Goal: Transaction & Acquisition: Purchase product/service

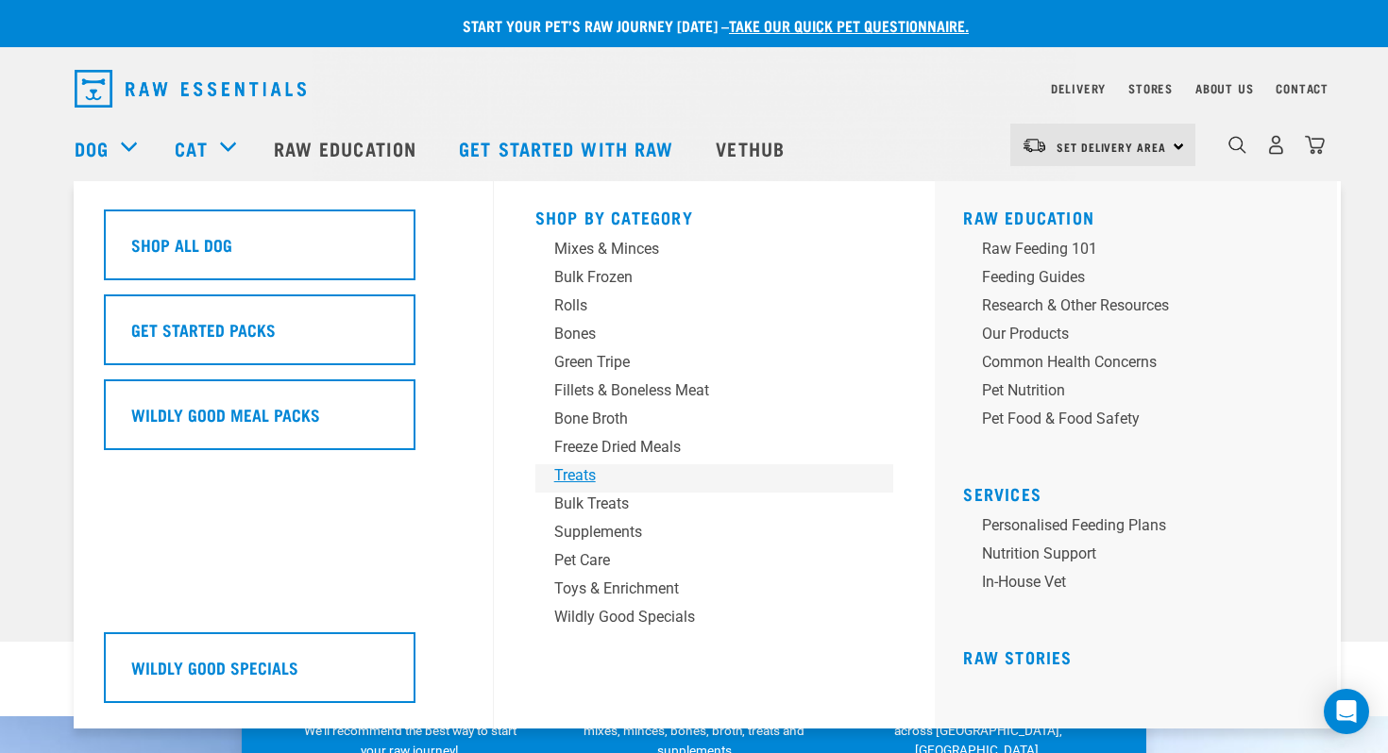
click at [575, 480] on div "Treats" at bounding box center [701, 475] width 295 height 23
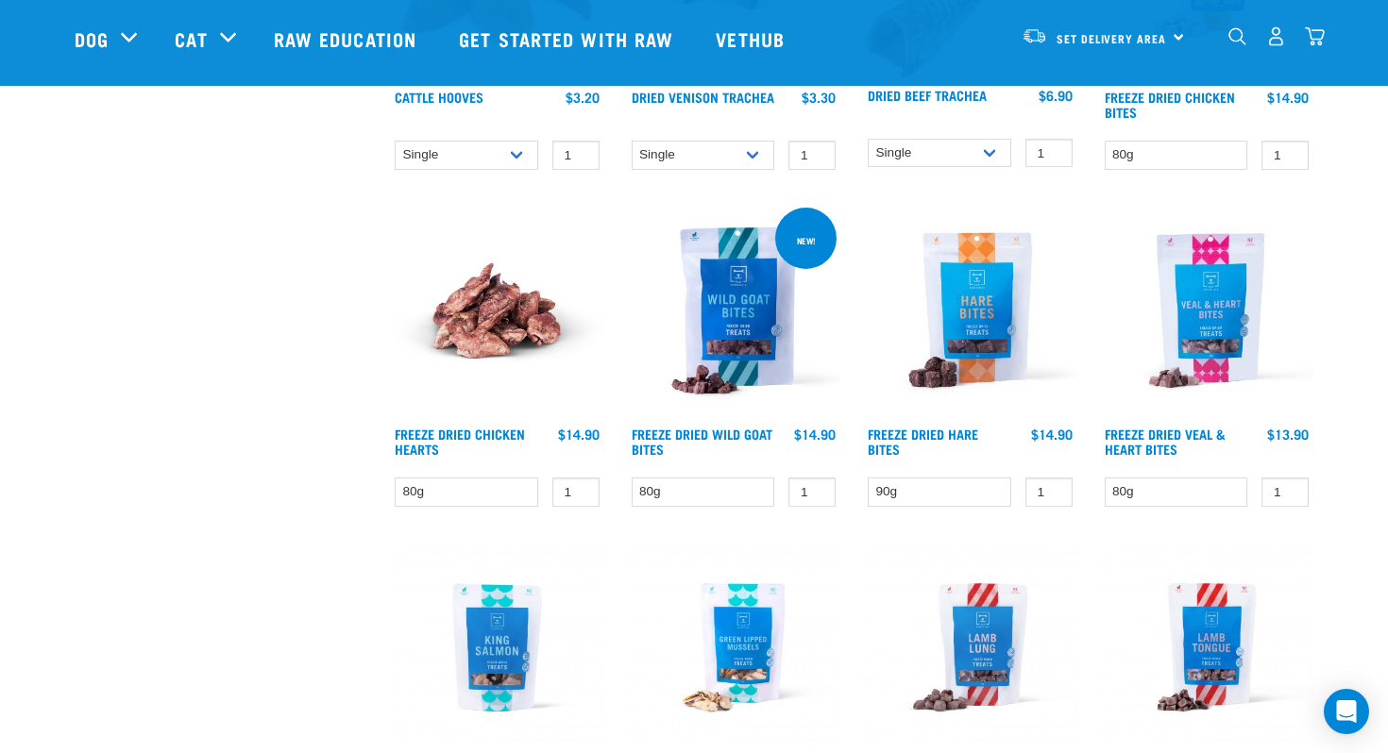
scroll to position [2108, 0]
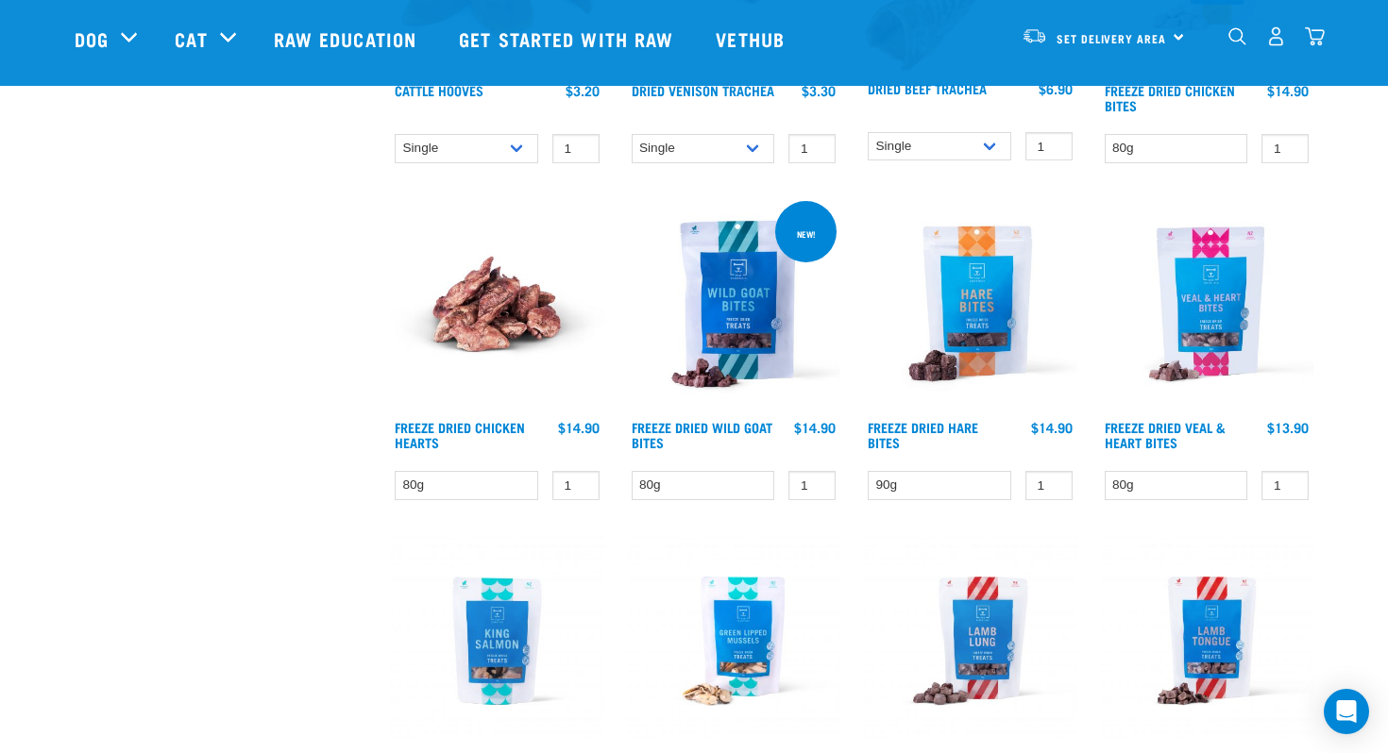
click at [716, 325] on img at bounding box center [734, 304] width 214 height 214
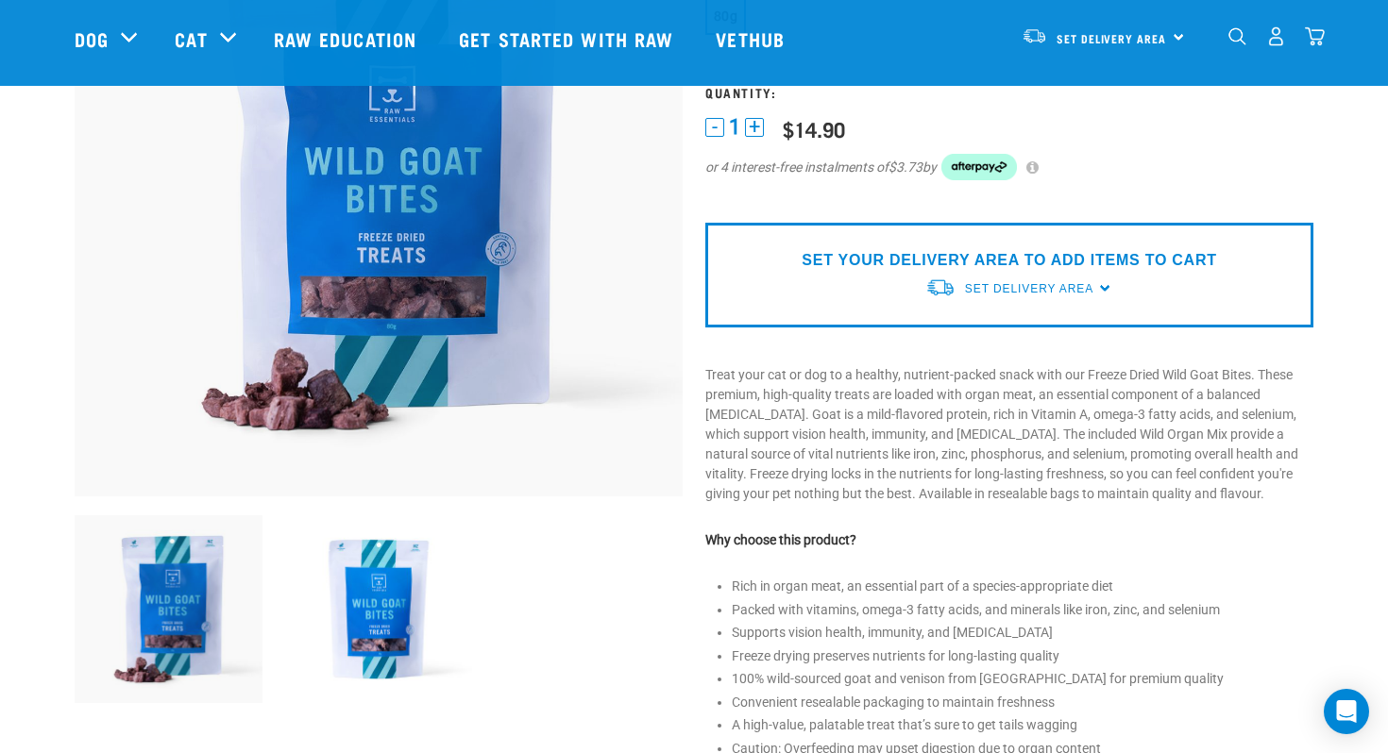
scroll to position [251, 0]
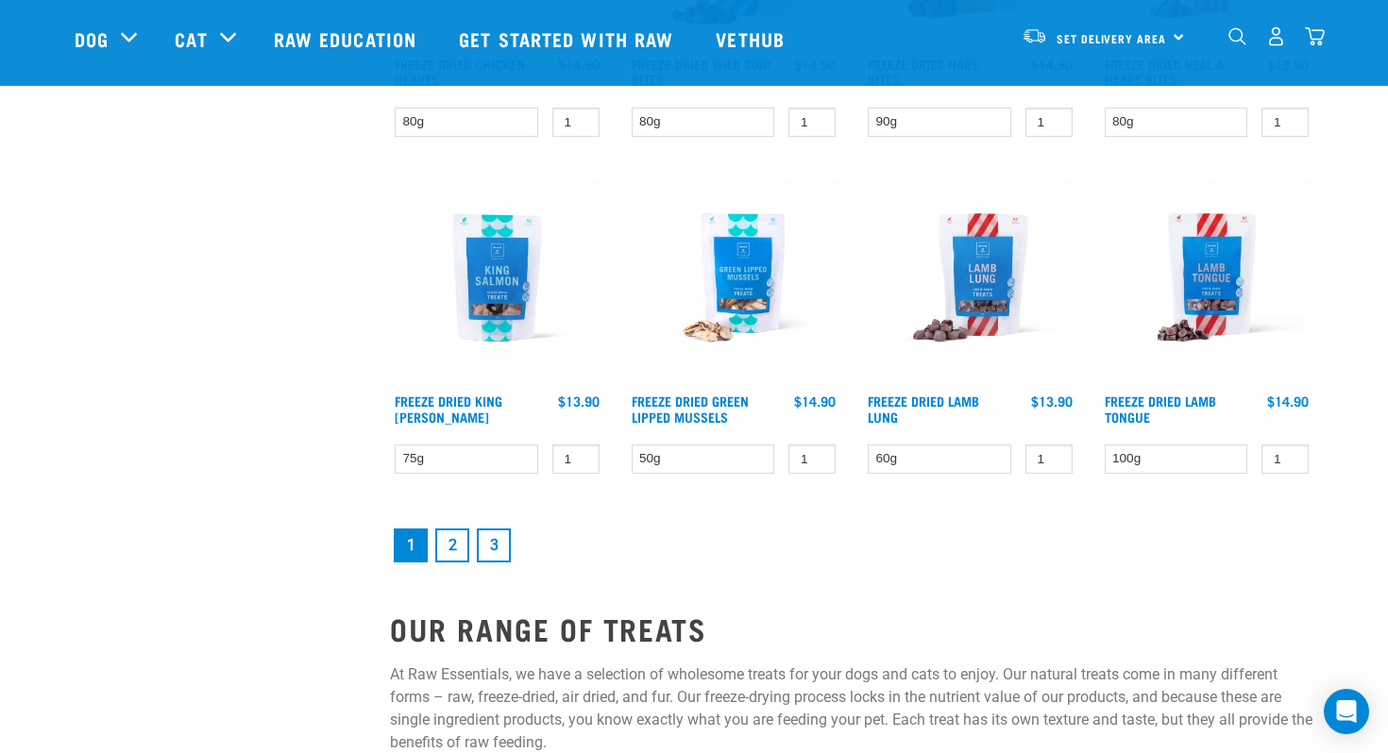
scroll to position [2481, 0]
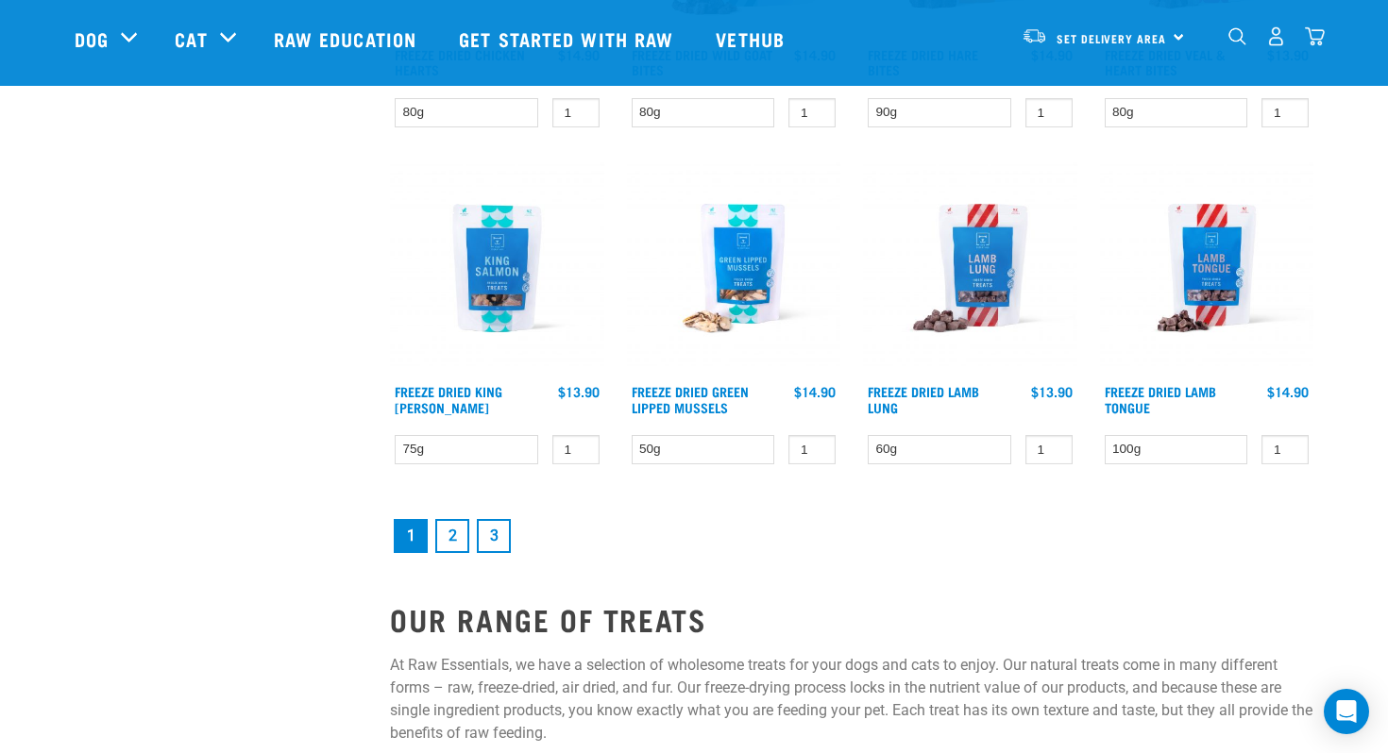
click at [512, 278] on img at bounding box center [497, 268] width 214 height 214
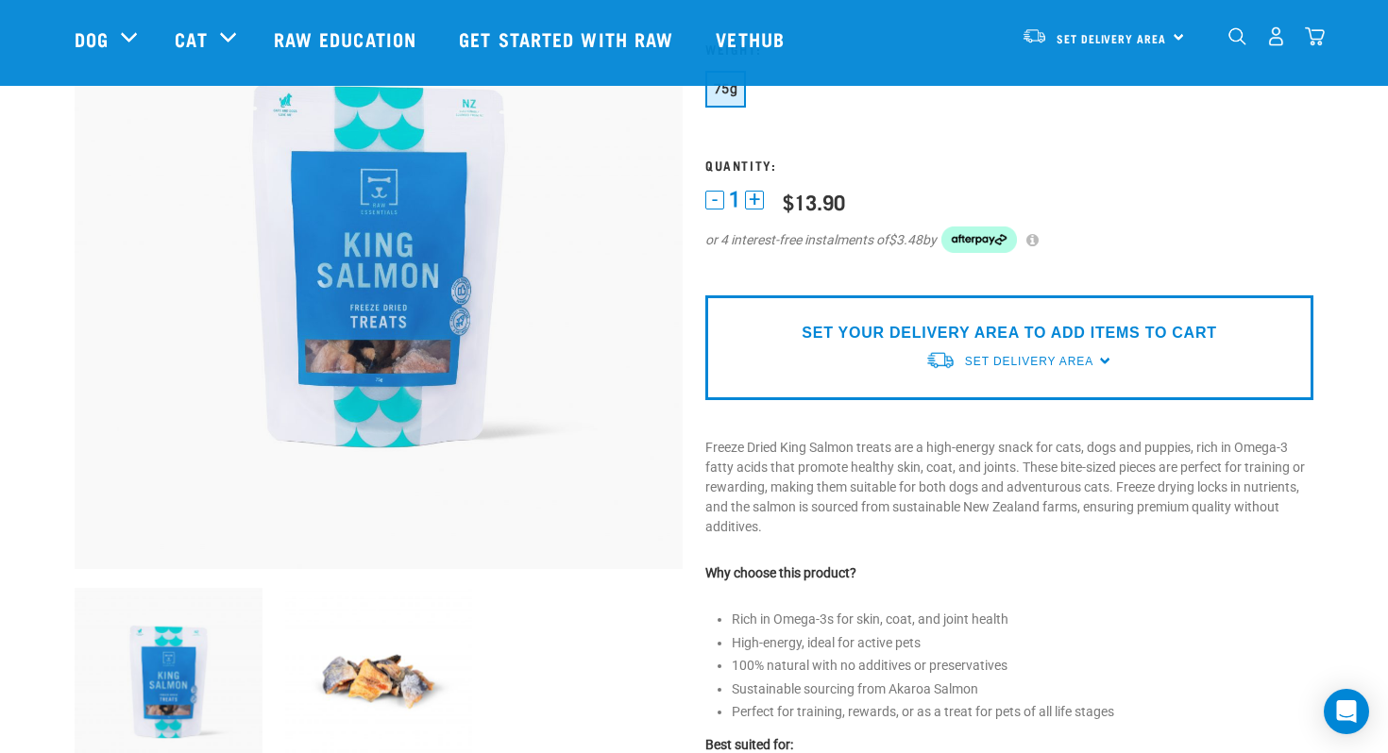
scroll to position [194, 0]
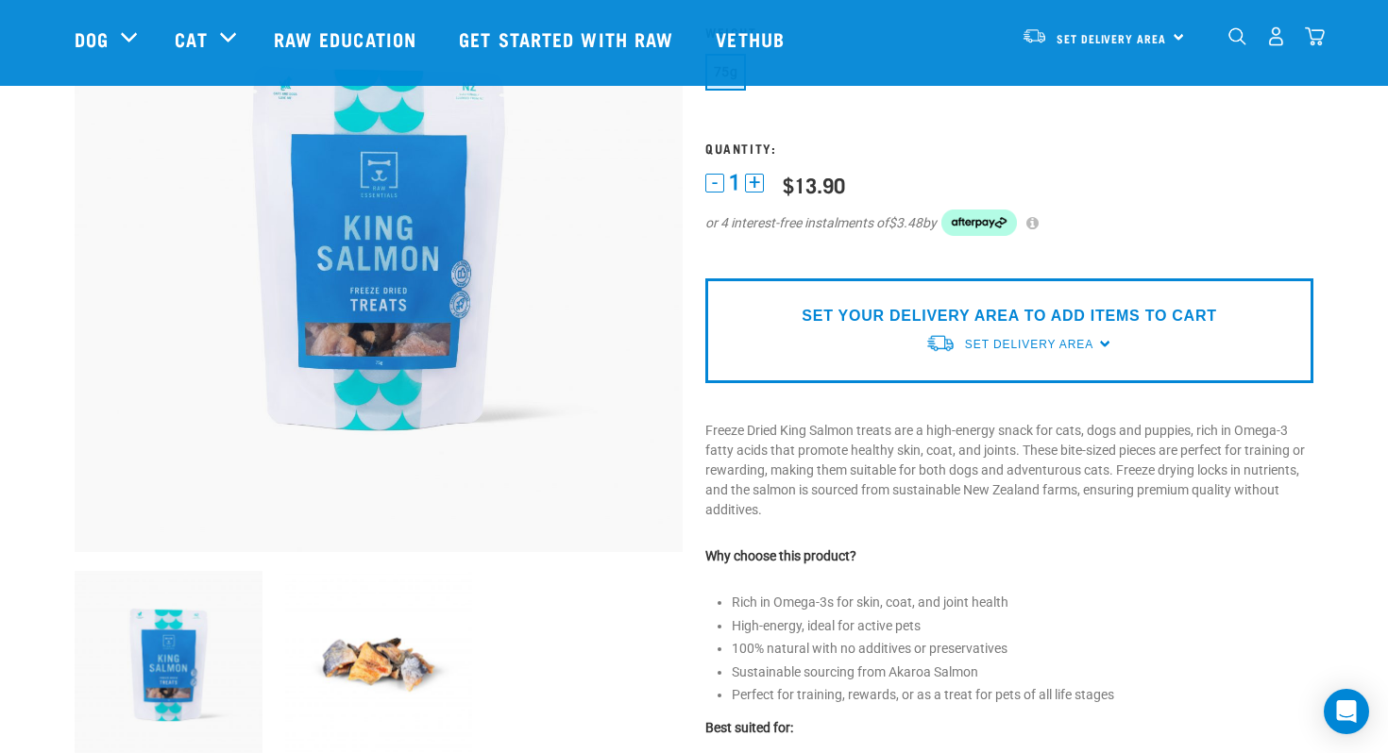
click at [406, 635] on img at bounding box center [379, 665] width 188 height 188
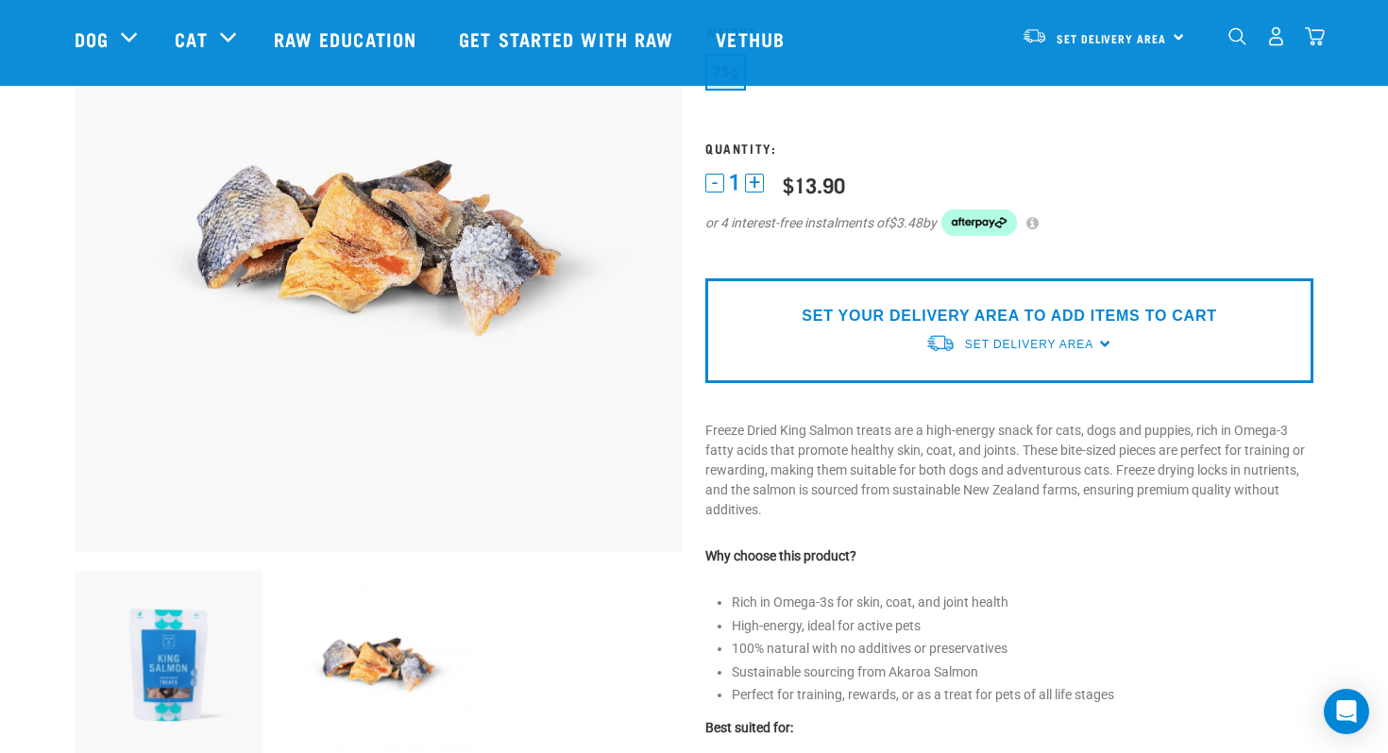
click at [199, 650] on img at bounding box center [169, 665] width 188 height 188
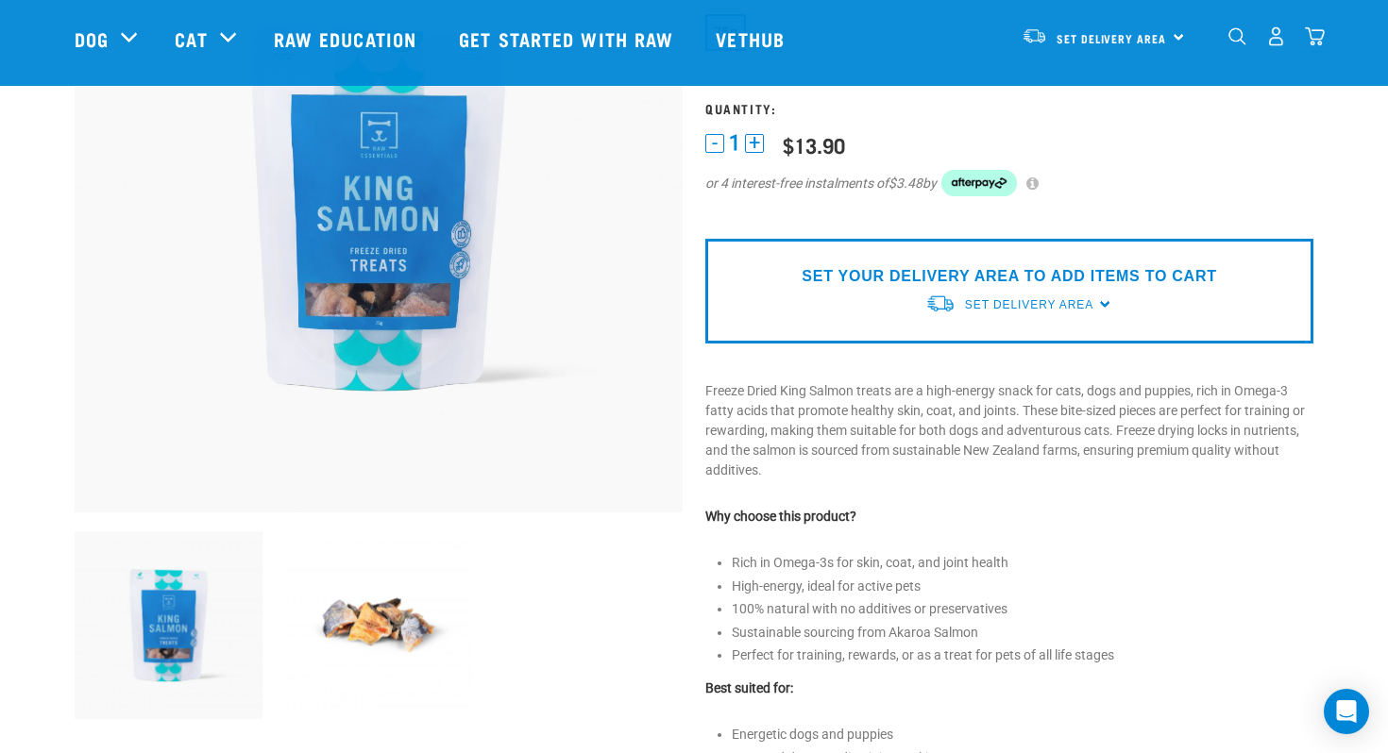
scroll to position [229, 0]
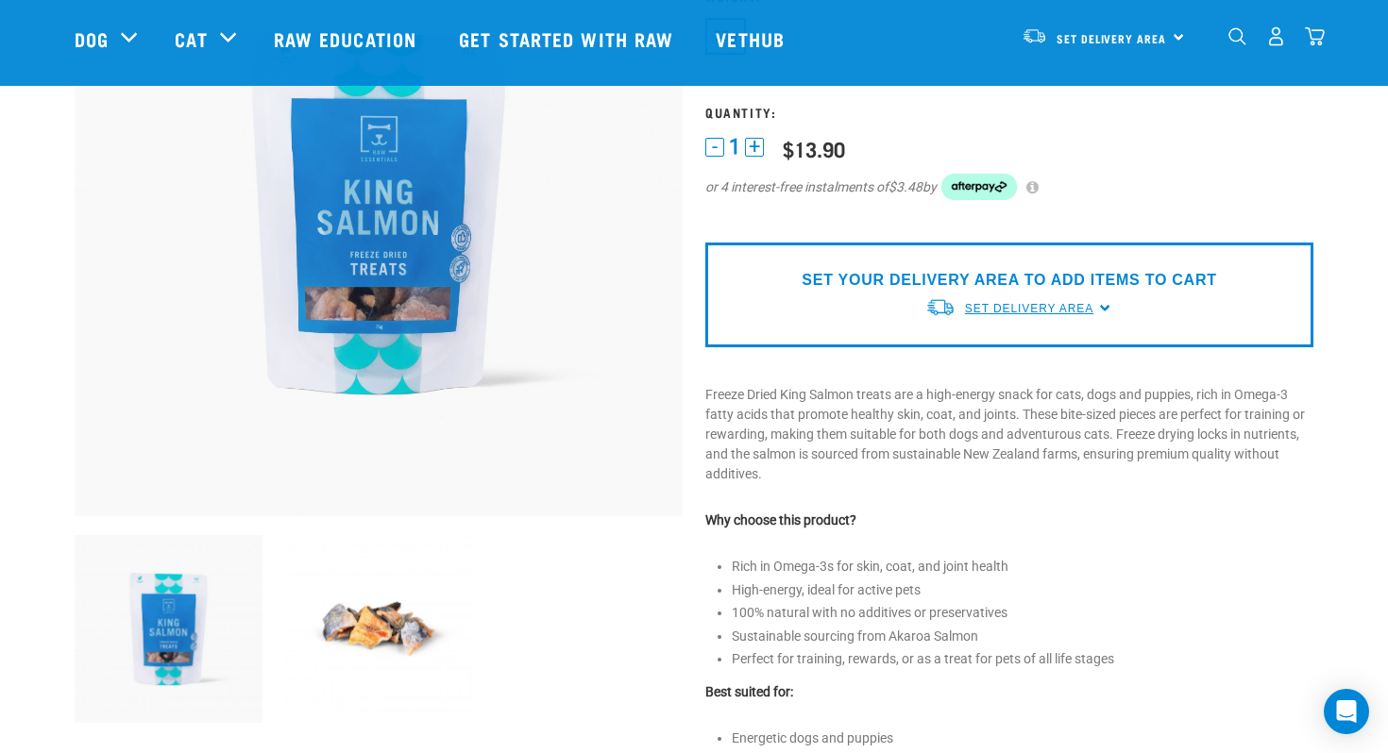
click at [1041, 314] on span "Set Delivery Area" at bounding box center [1029, 308] width 128 height 13
click at [1003, 344] on link "[GEOGRAPHIC_DATA]" at bounding box center [1019, 352] width 188 height 31
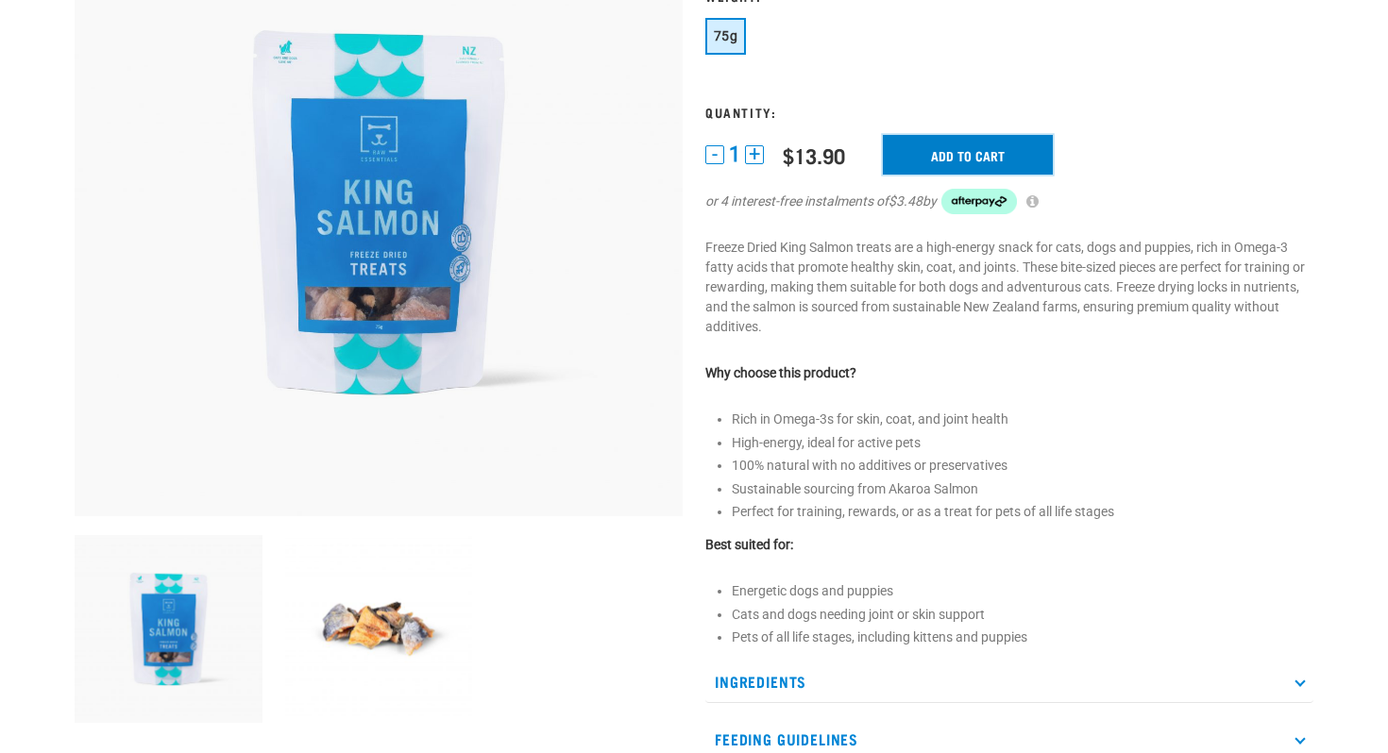
click at [944, 160] on input "Add to cart" at bounding box center [968, 155] width 170 height 40
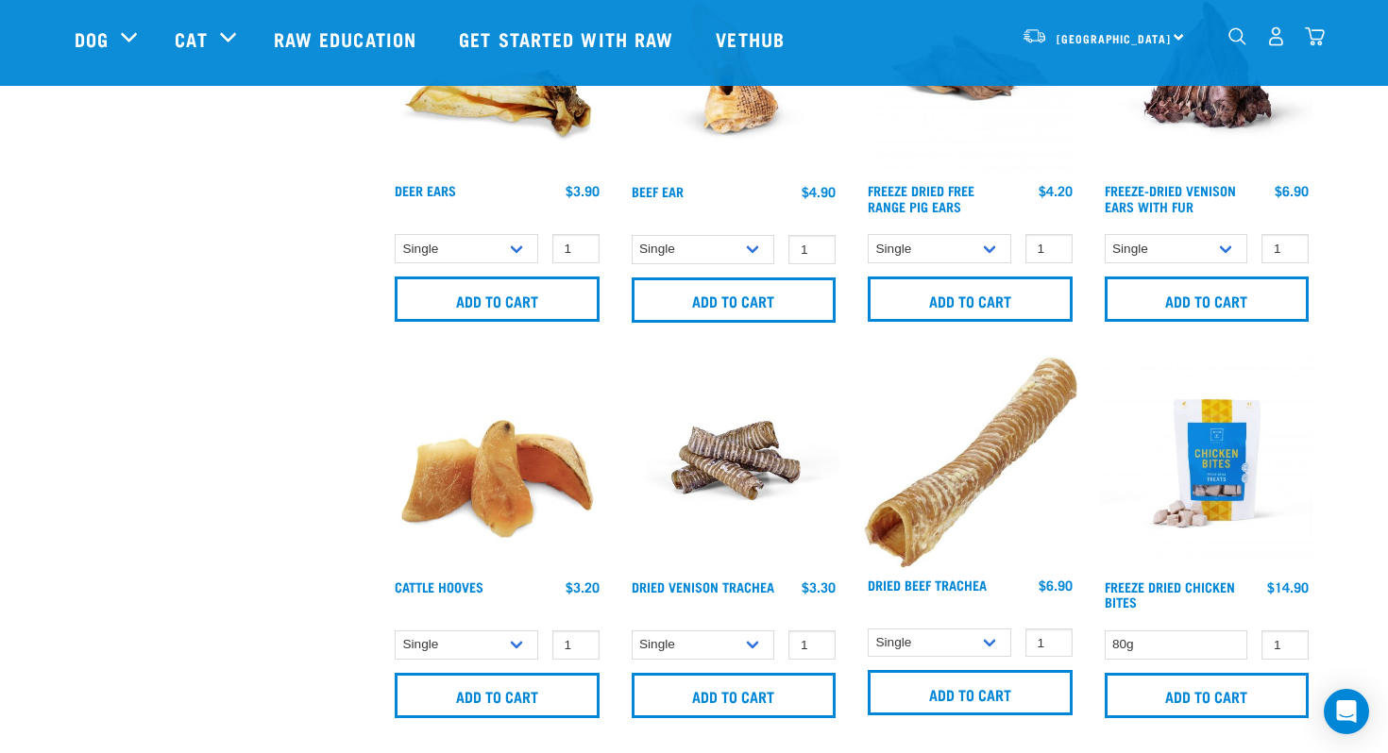
scroll to position [1880, 0]
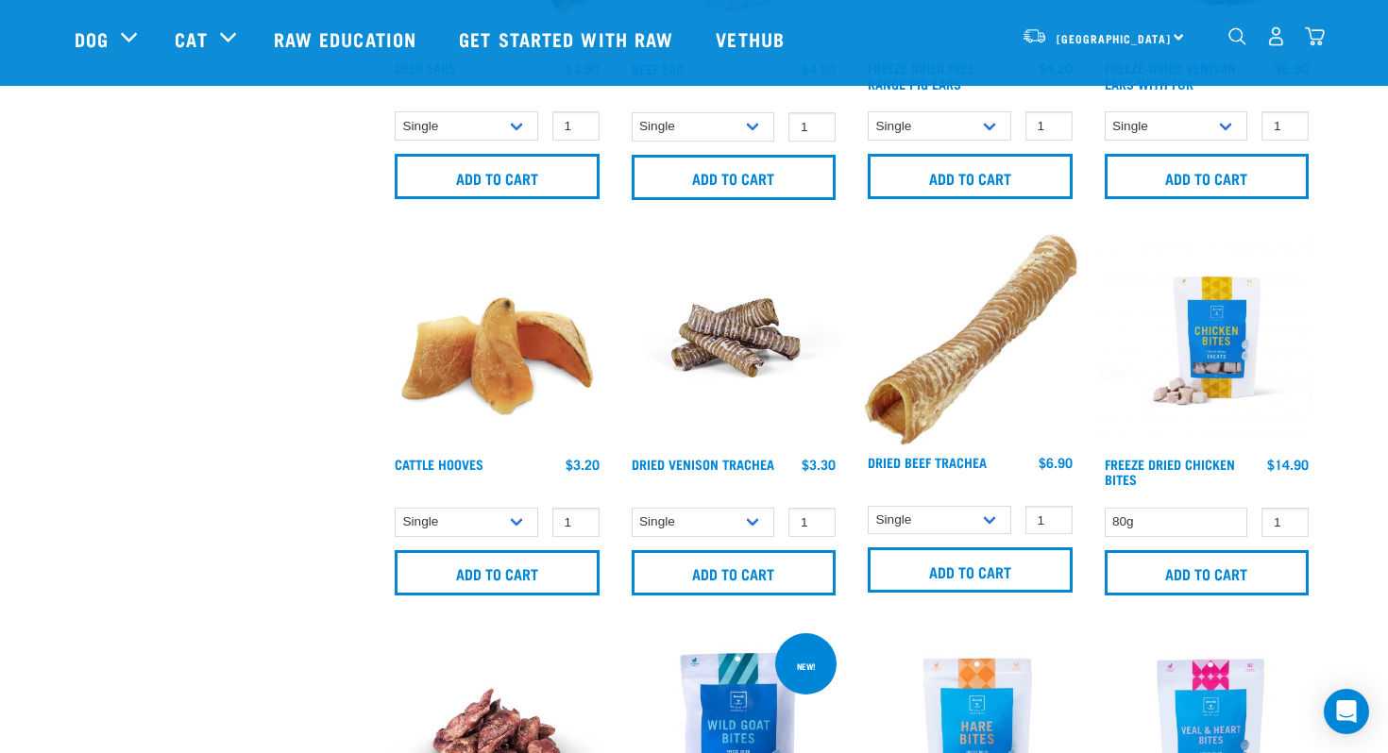
click at [1315, 37] on img "dropdown navigation" at bounding box center [1315, 36] width 20 height 20
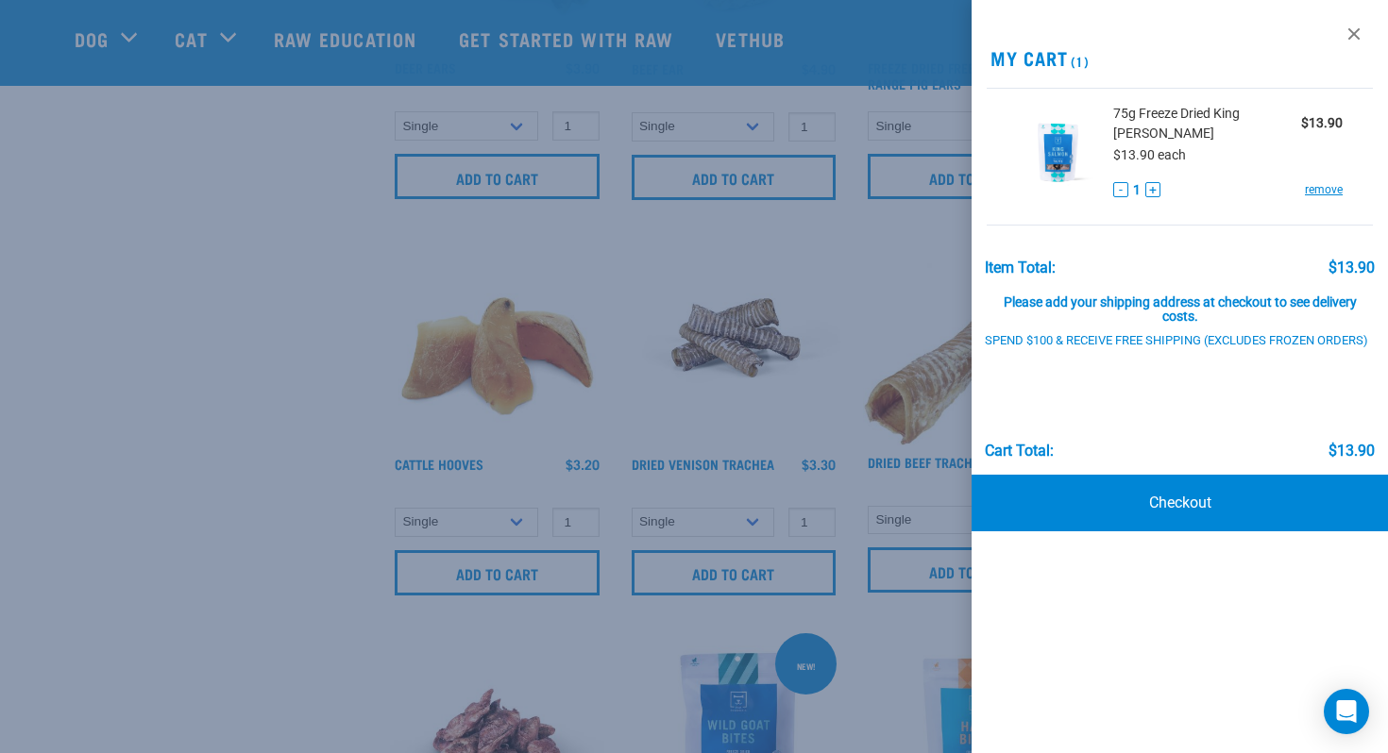
click at [189, 392] on div at bounding box center [694, 376] width 1388 height 753
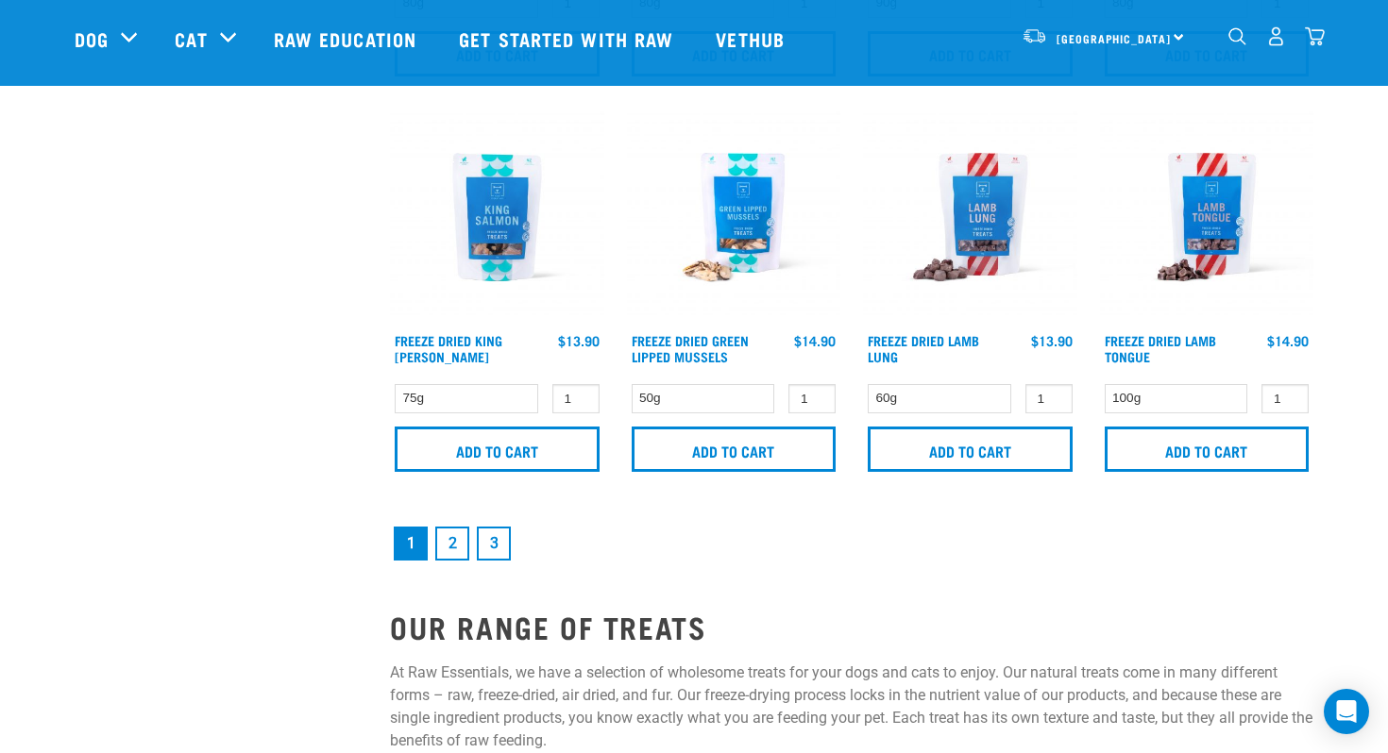
scroll to position [2799, 0]
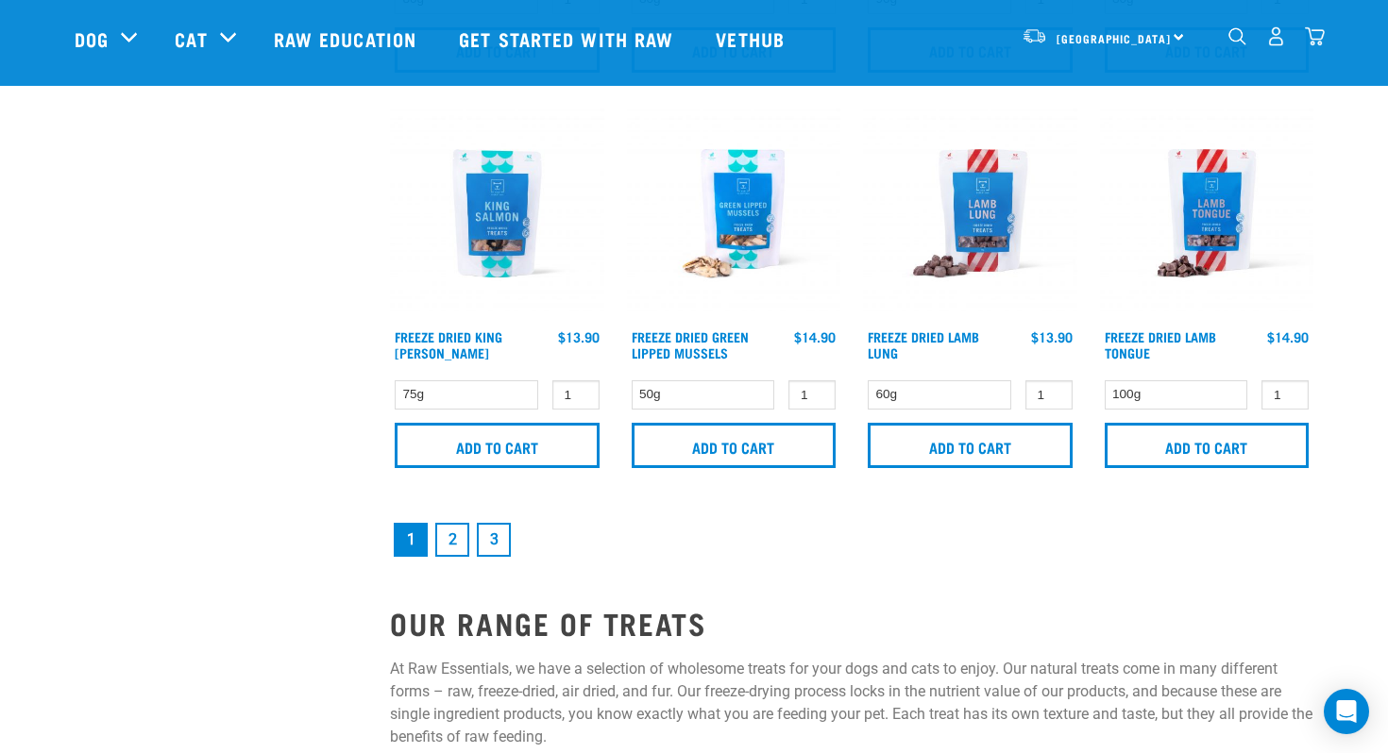
click at [452, 544] on link "2" at bounding box center [452, 540] width 34 height 34
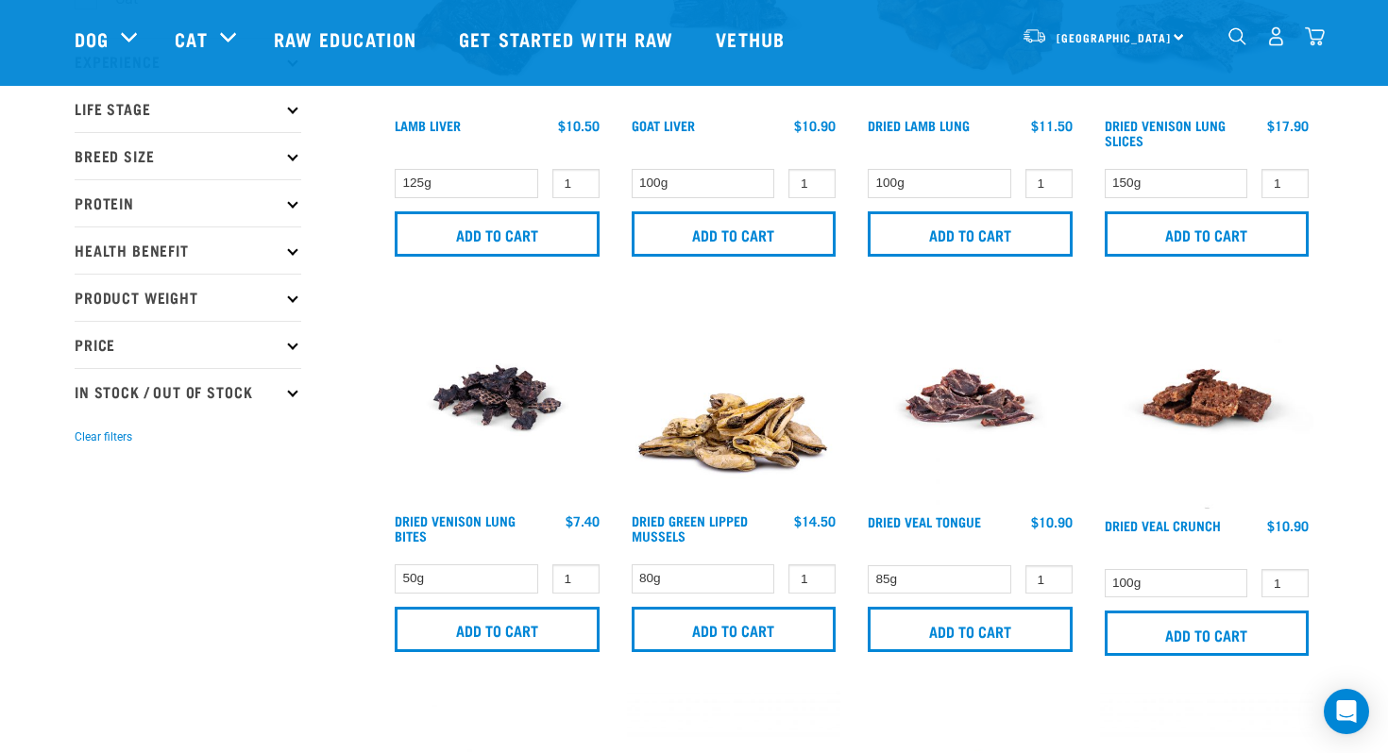
scroll to position [425, 0]
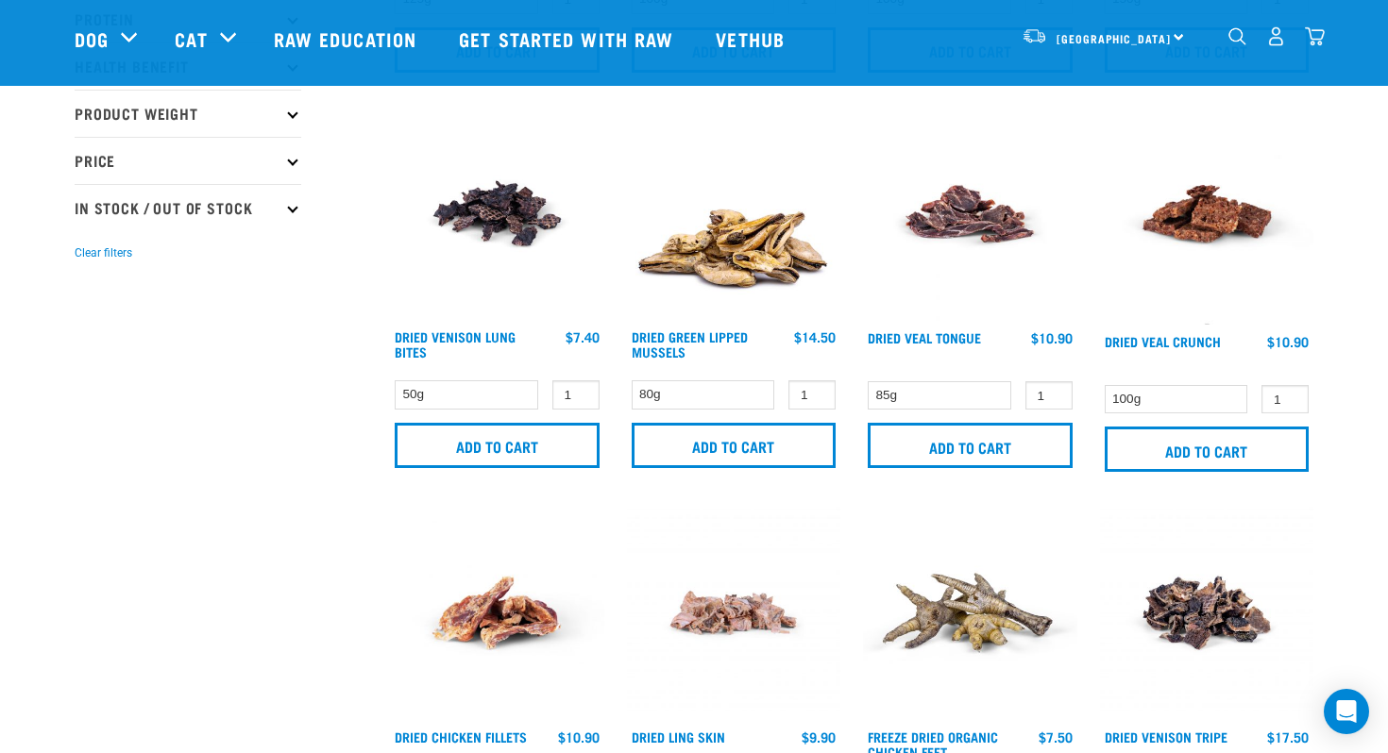
click at [1214, 229] on img at bounding box center [1207, 216] width 214 height 218
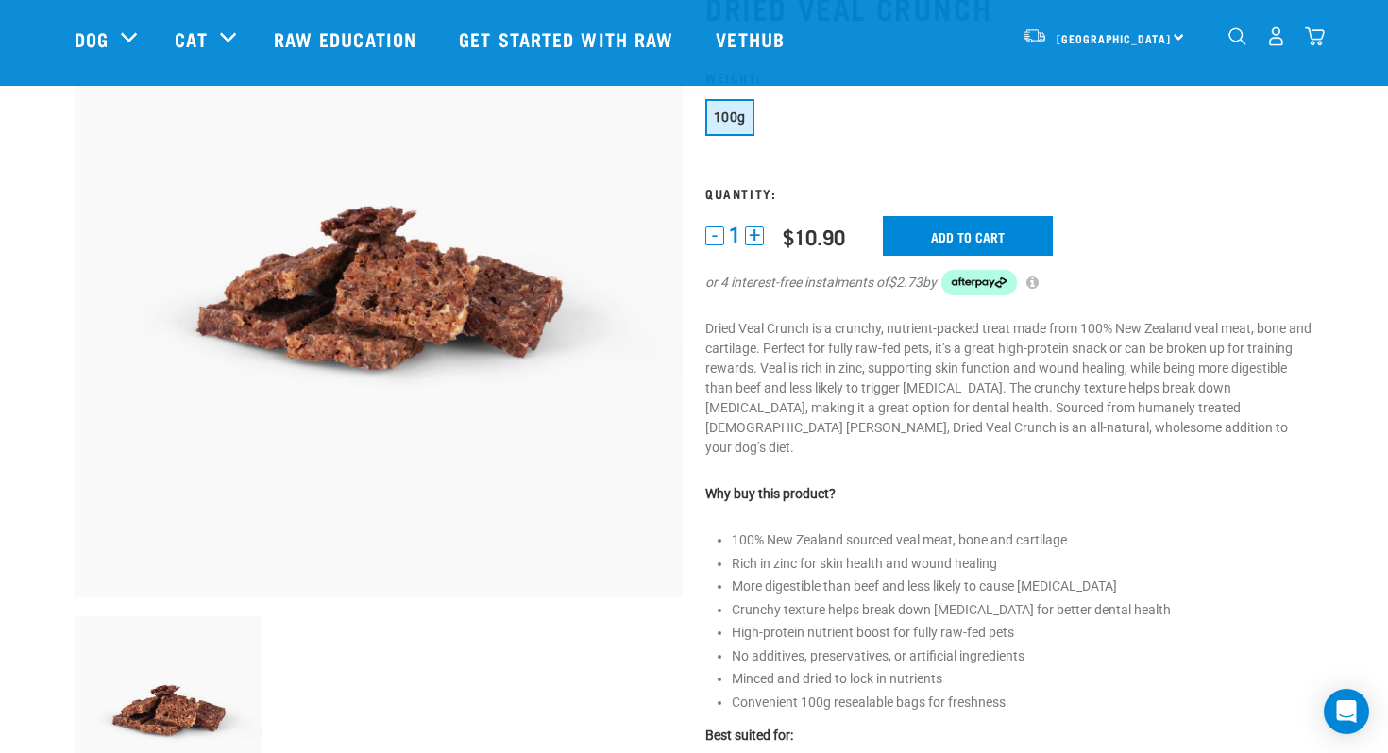
scroll to position [152, 0]
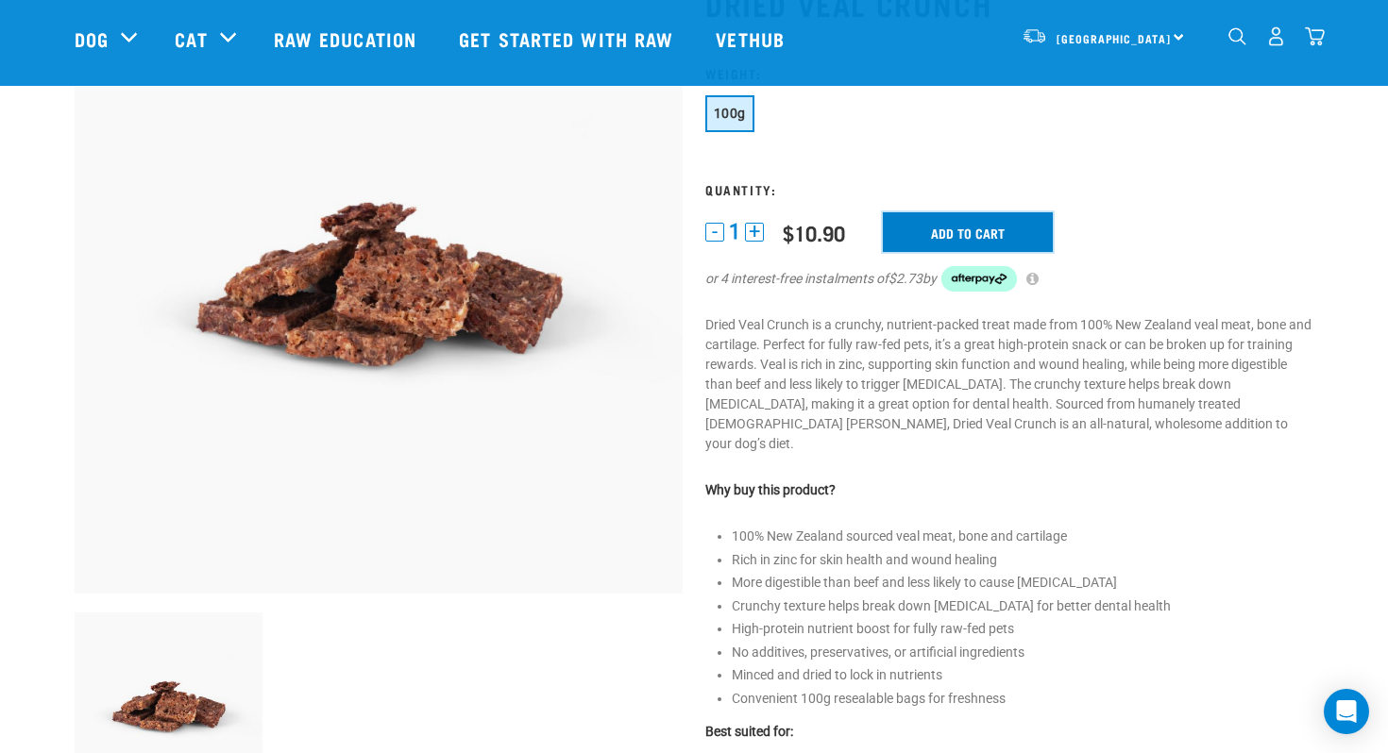
click at [925, 236] on input "Add to cart" at bounding box center [968, 232] width 170 height 40
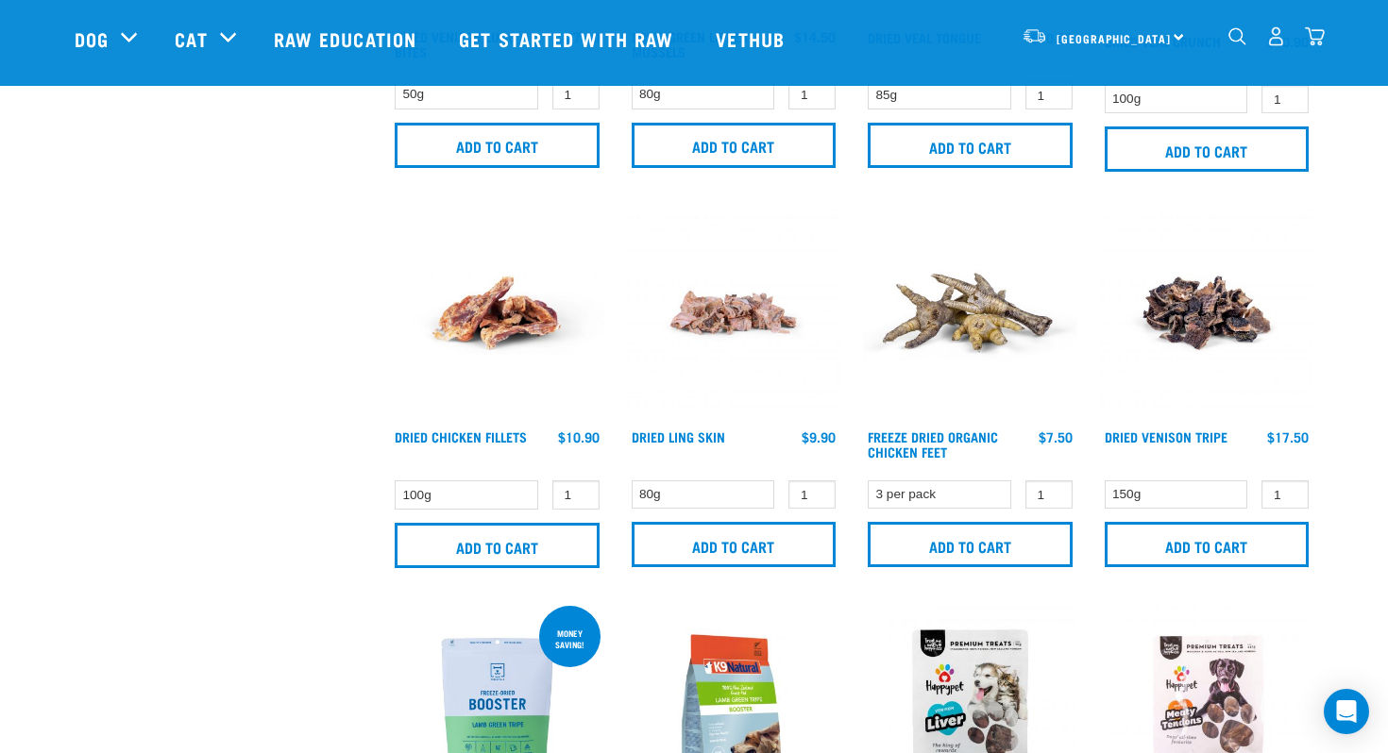
scroll to position [723, 0]
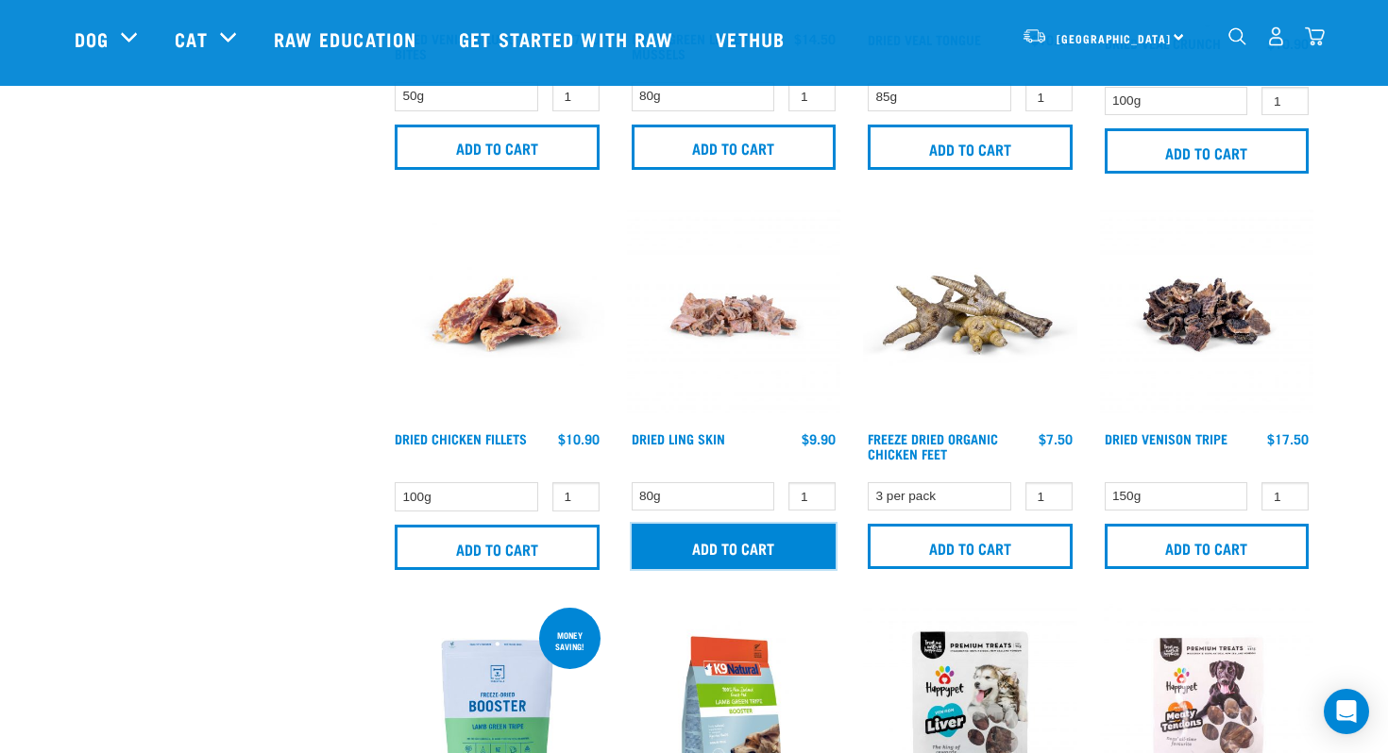
click at [736, 540] on input "Add to cart" at bounding box center [734, 546] width 205 height 45
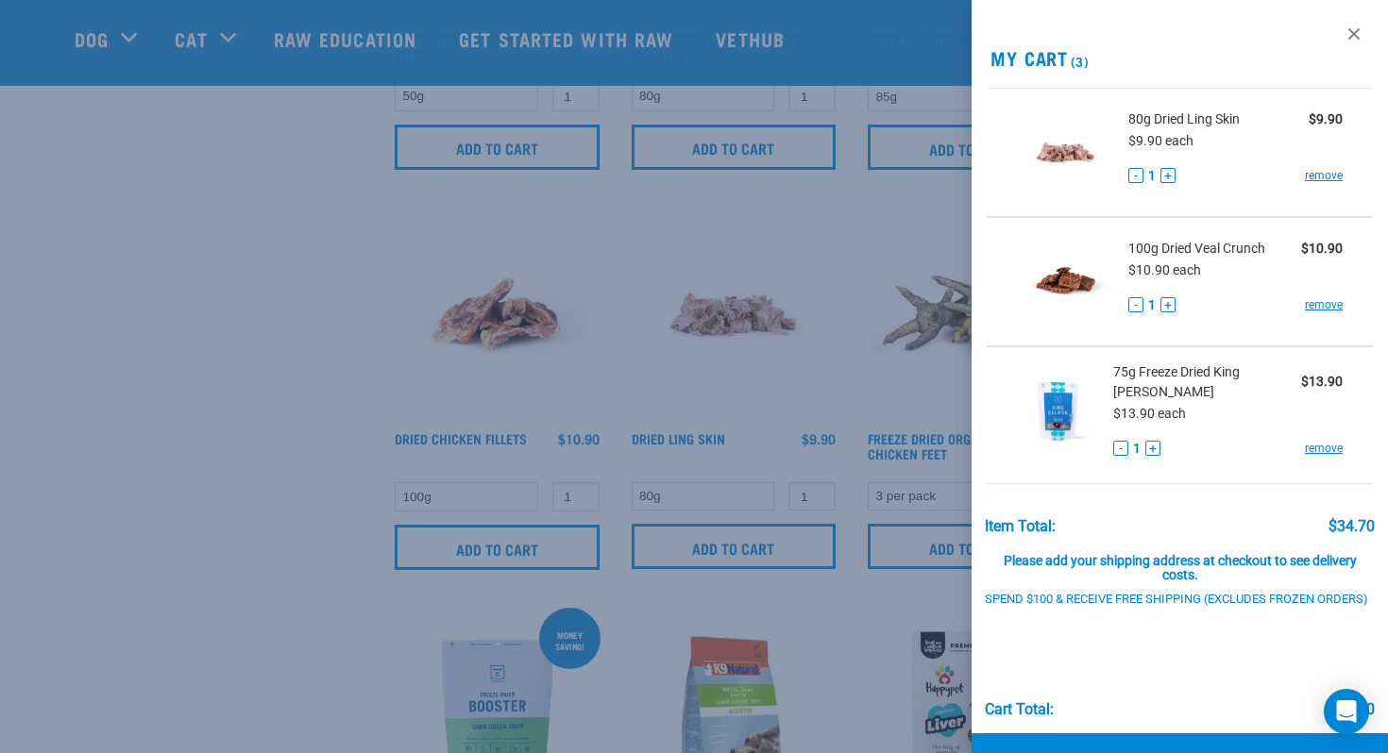
click at [295, 463] on div at bounding box center [694, 376] width 1388 height 753
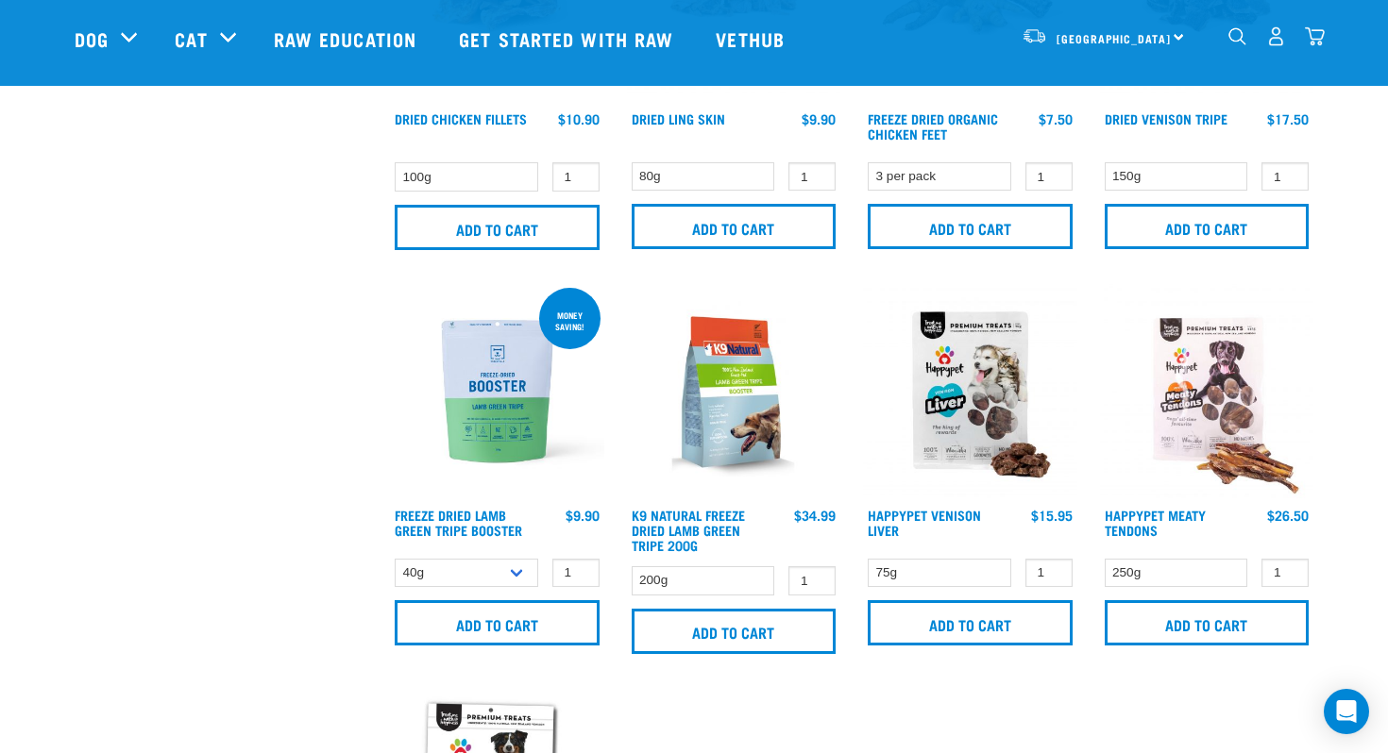
scroll to position [1182, 0]
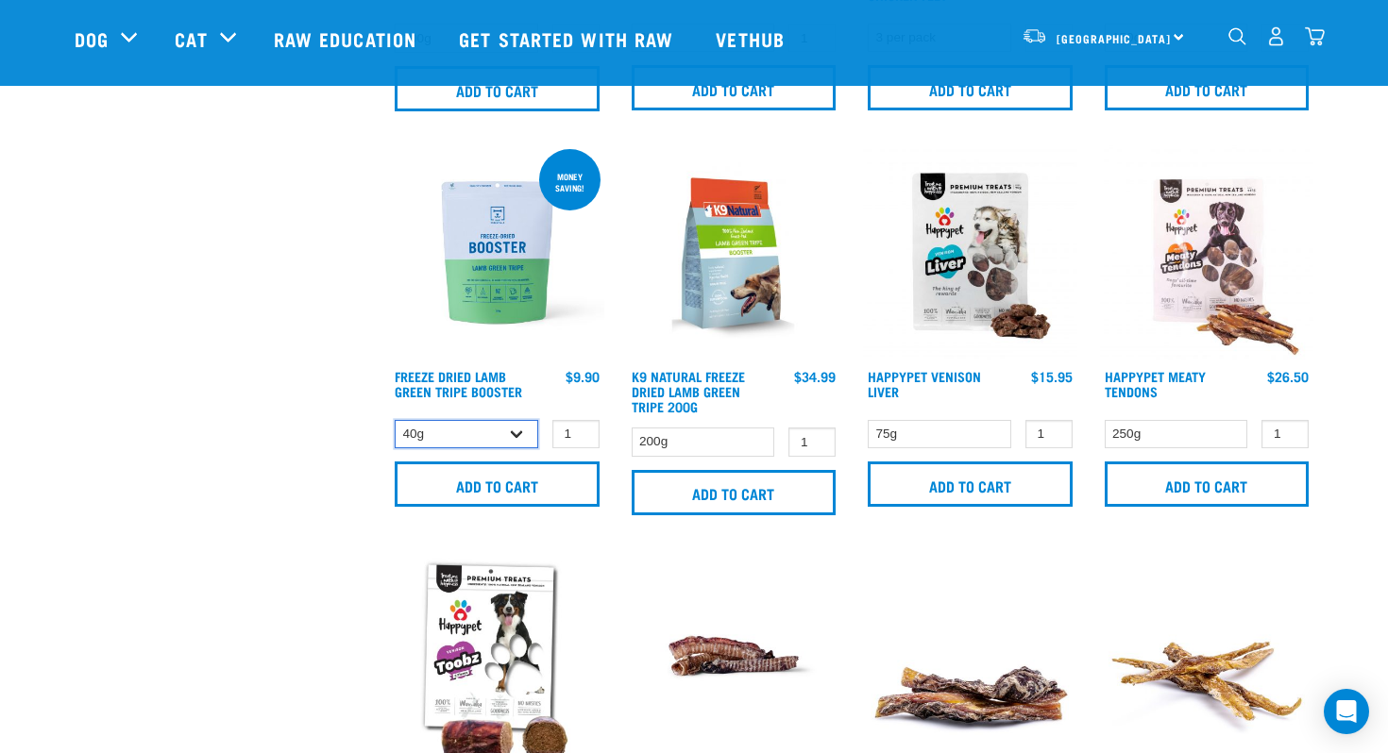
click at [494, 427] on select "40g 200g" at bounding box center [466, 434] width 143 height 29
select select "348055"
click at [395, 420] on select "40g 200g" at bounding box center [466, 434] width 143 height 29
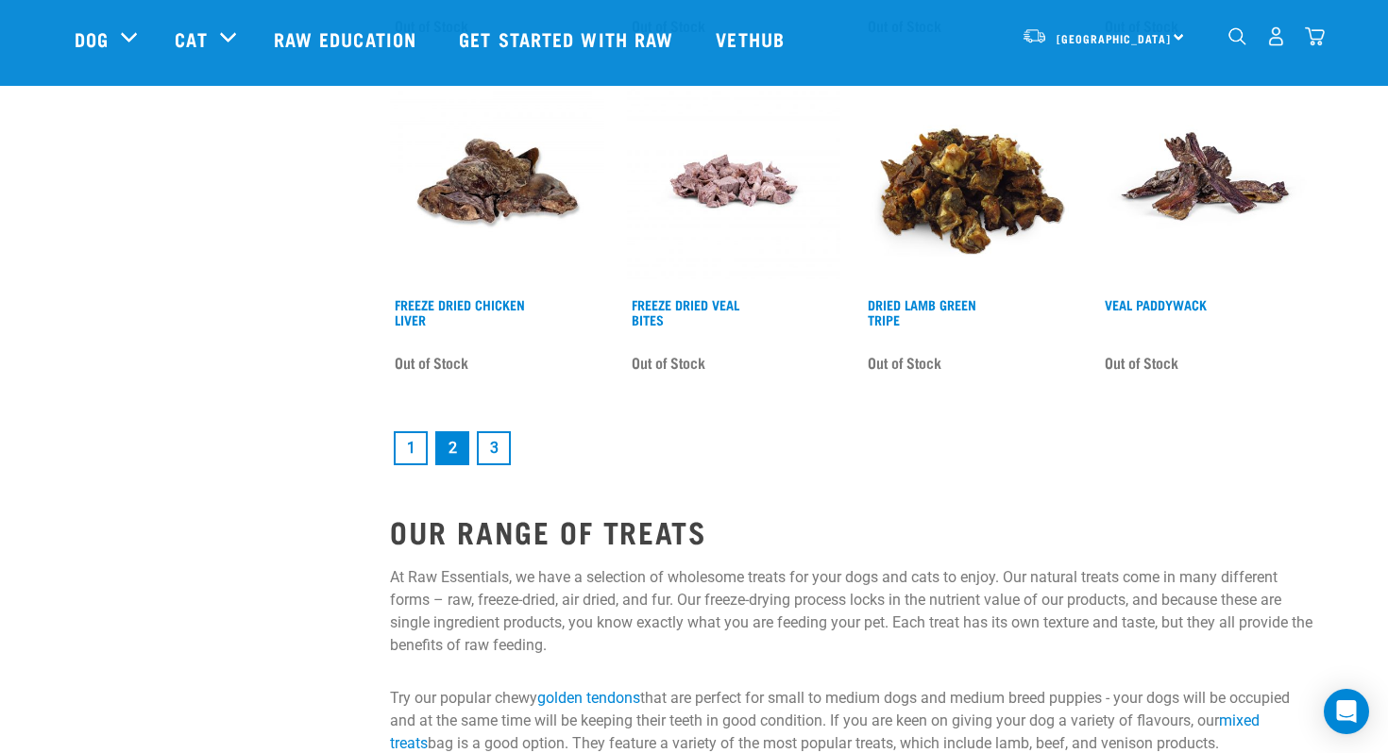
scroll to position [2770, 0]
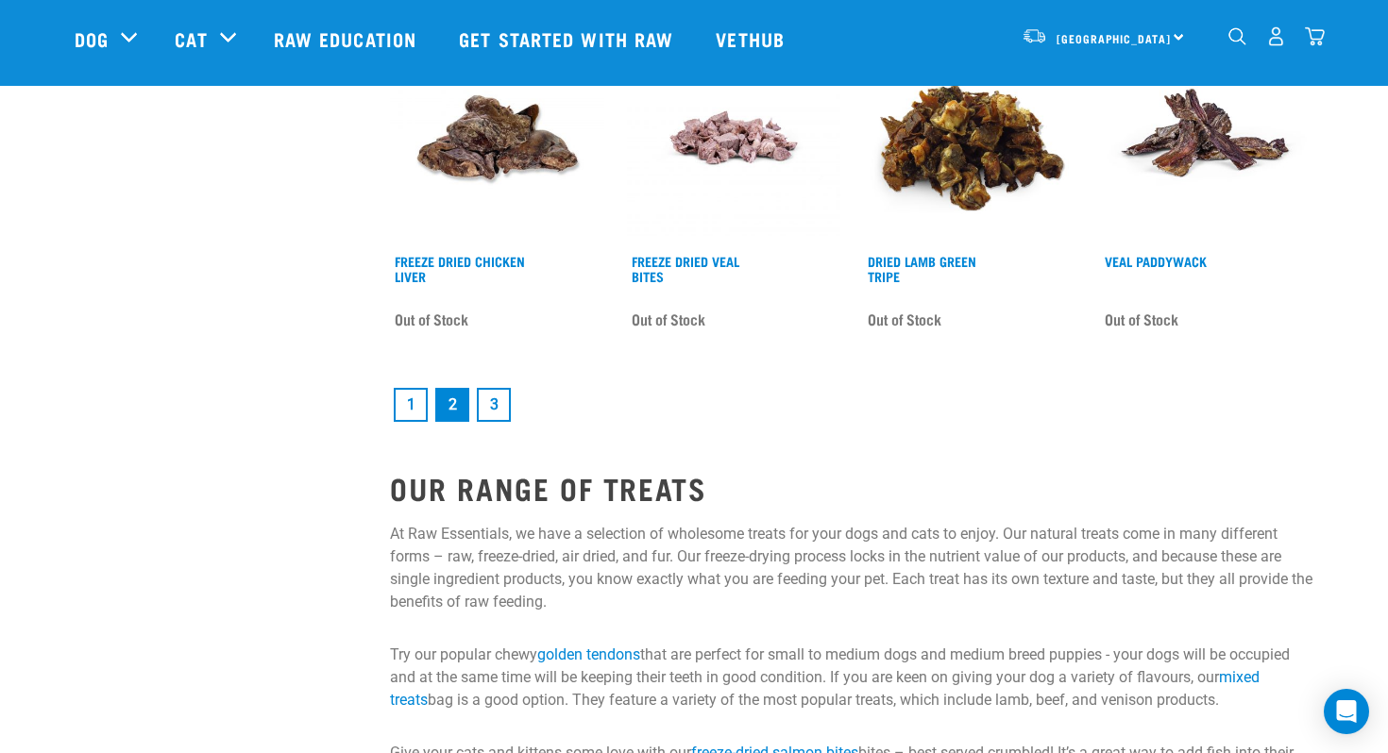
click at [492, 397] on link "3" at bounding box center [494, 405] width 34 height 34
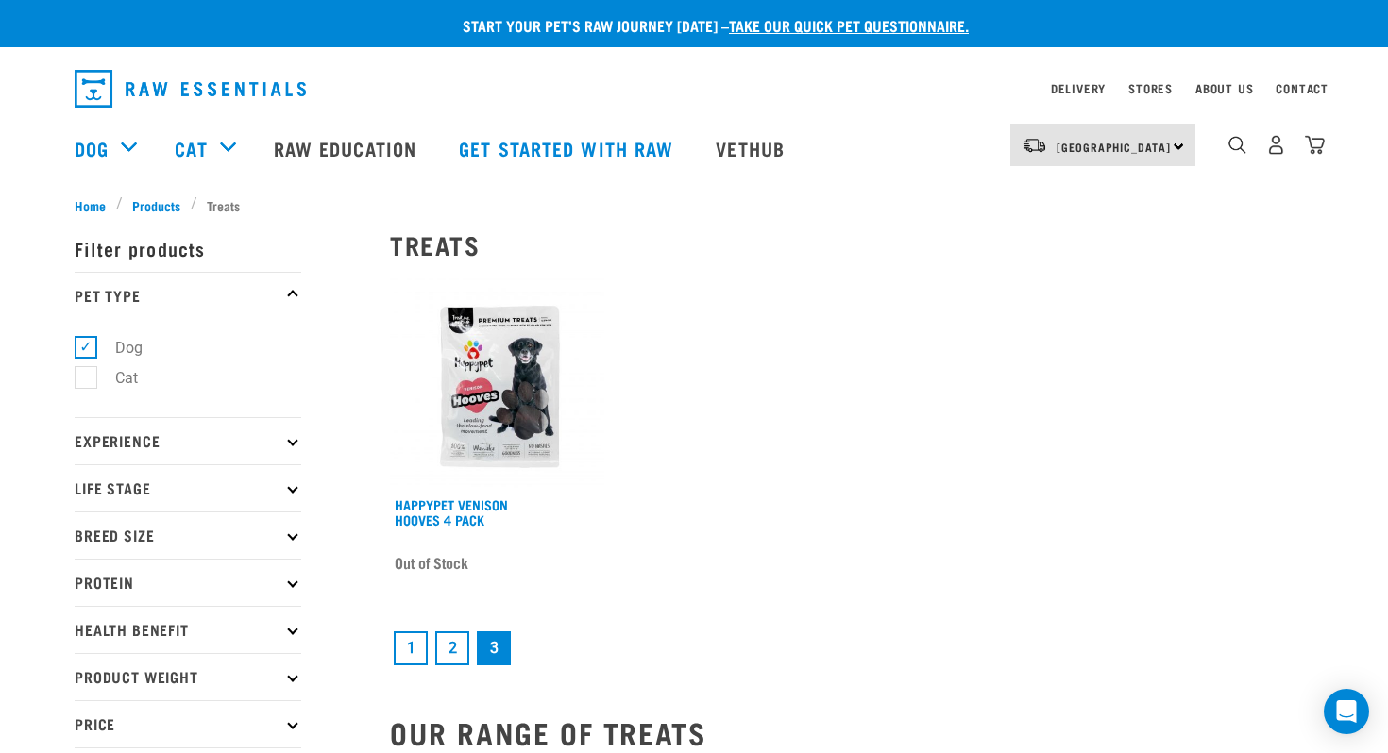
click at [412, 650] on link "1" at bounding box center [411, 649] width 34 height 34
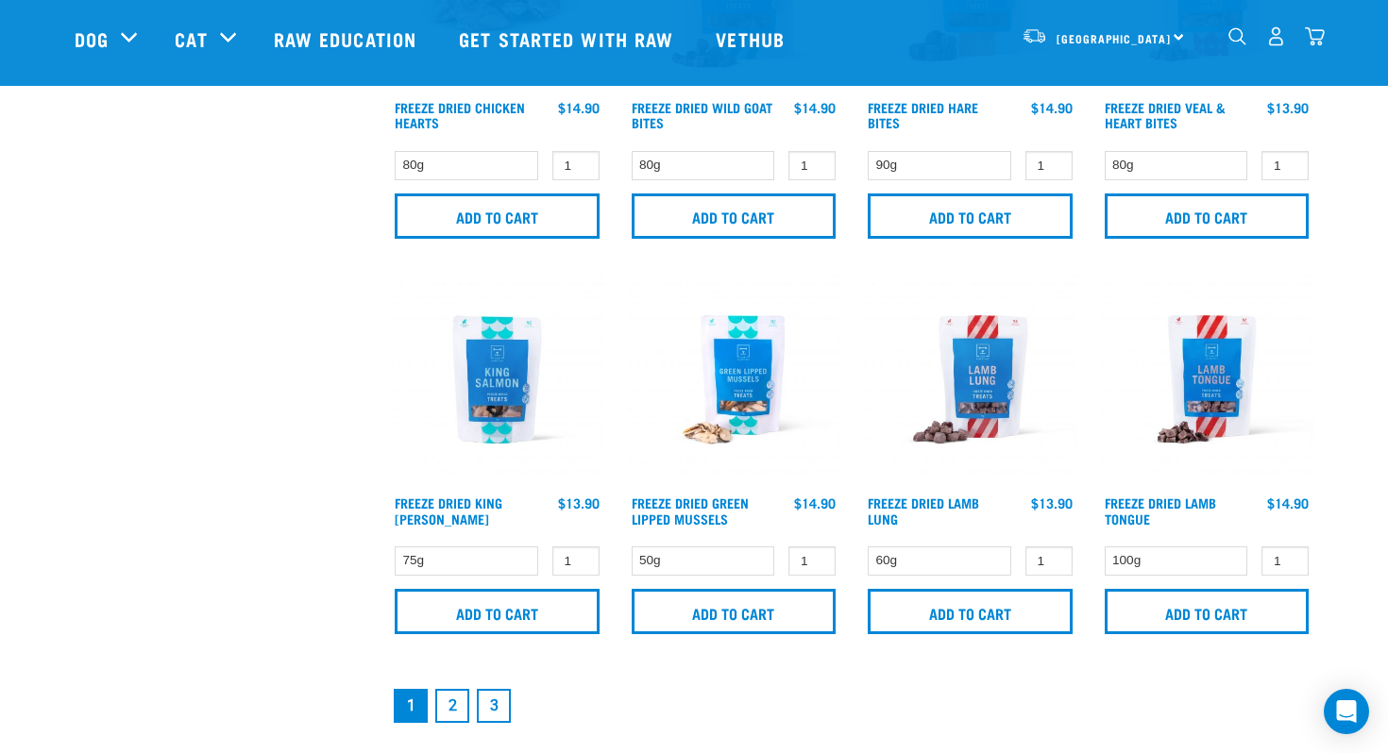
scroll to position [2634, 0]
click at [452, 697] on link "2" at bounding box center [452, 705] width 34 height 34
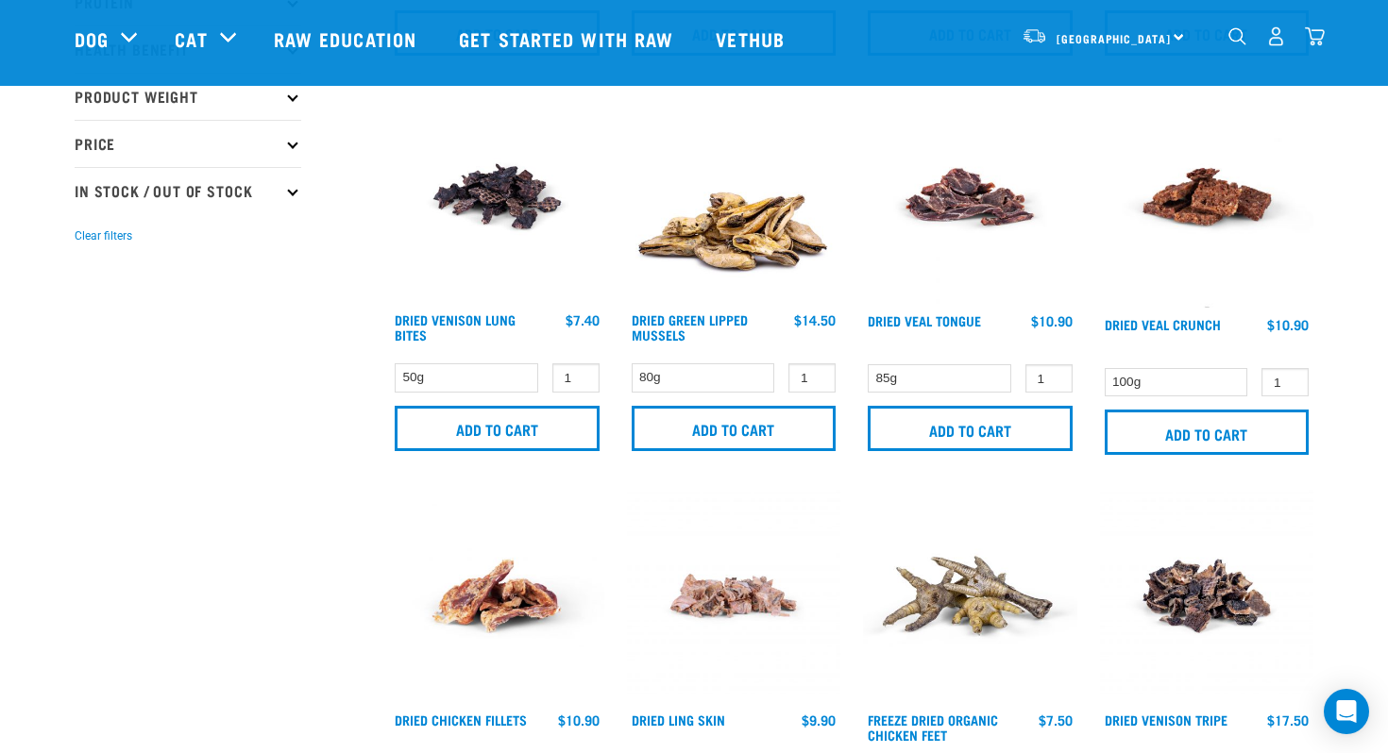
scroll to position [467, 0]
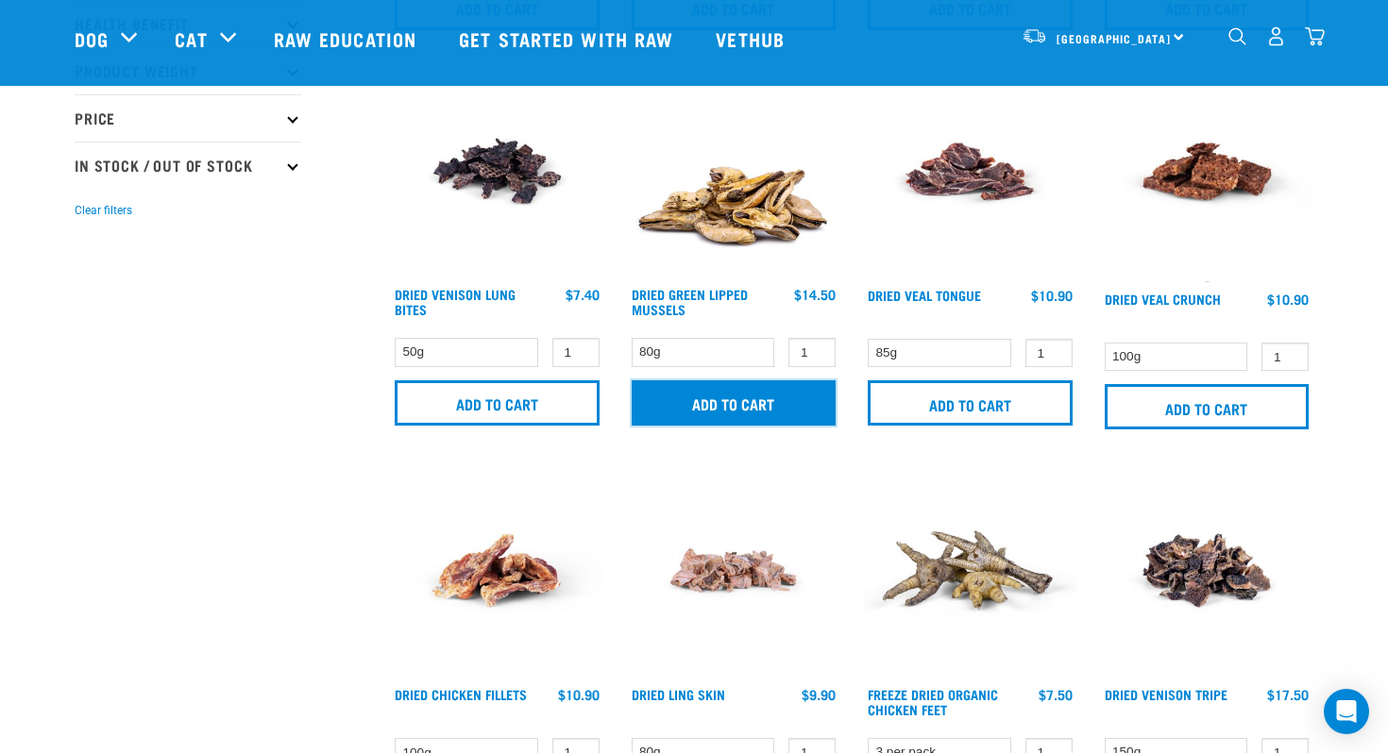
click at [764, 405] on input "Add to cart" at bounding box center [734, 402] width 205 height 45
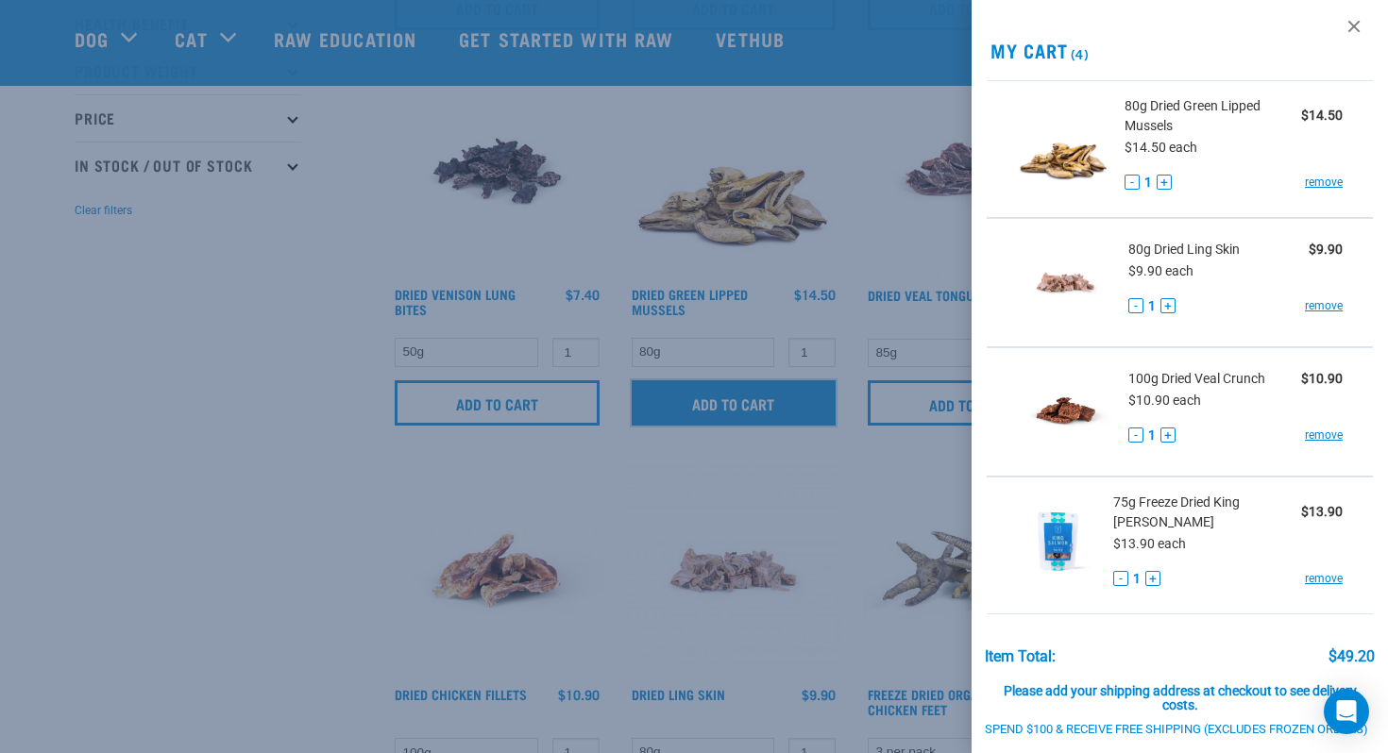
scroll to position [0, 0]
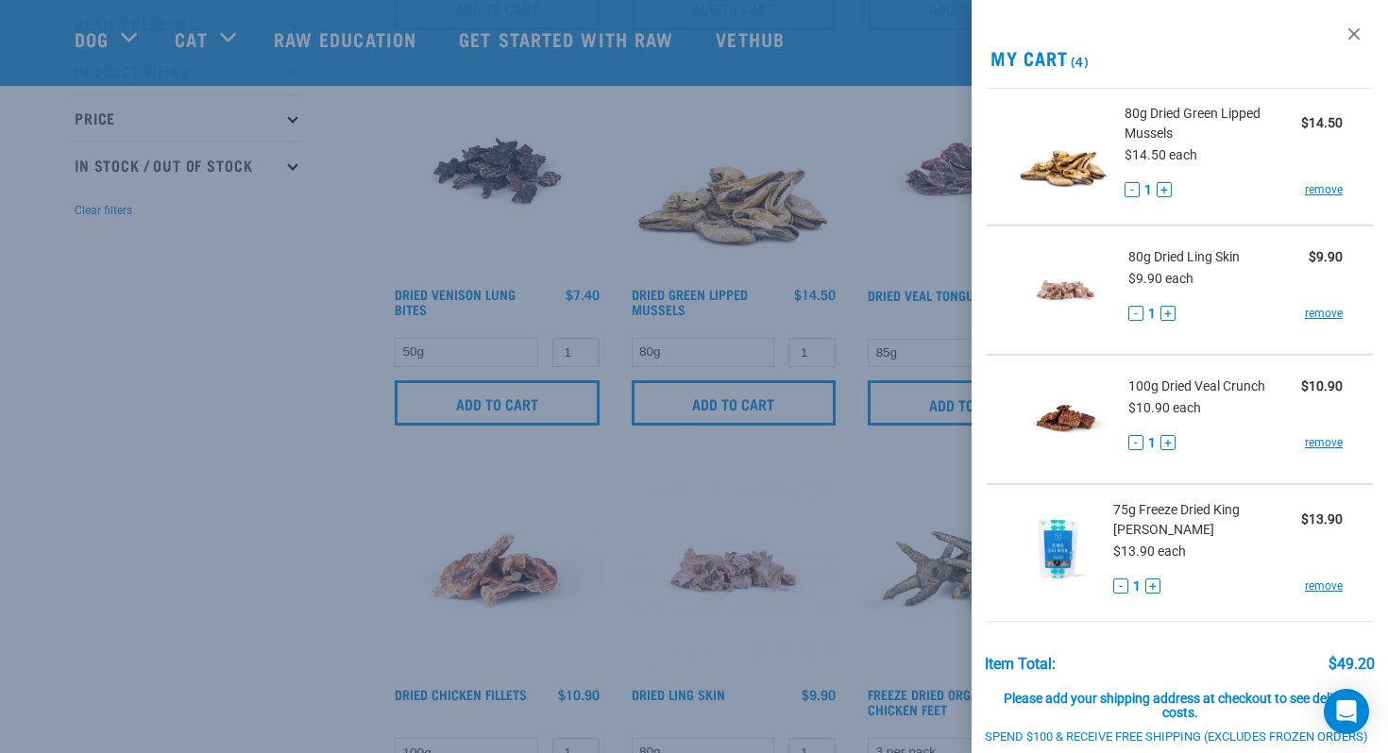
click at [303, 219] on div at bounding box center [694, 376] width 1388 height 753
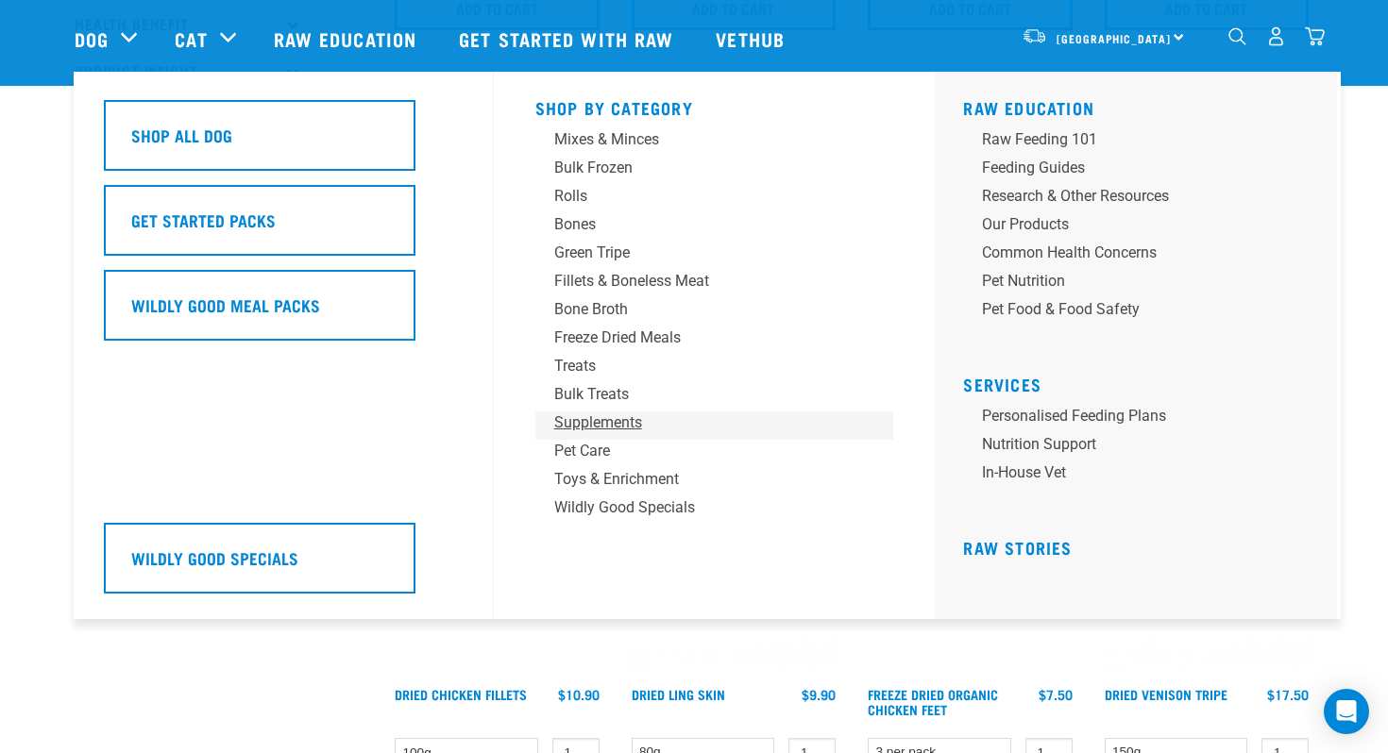
click at [616, 421] on div "Supplements" at bounding box center [701, 423] width 295 height 23
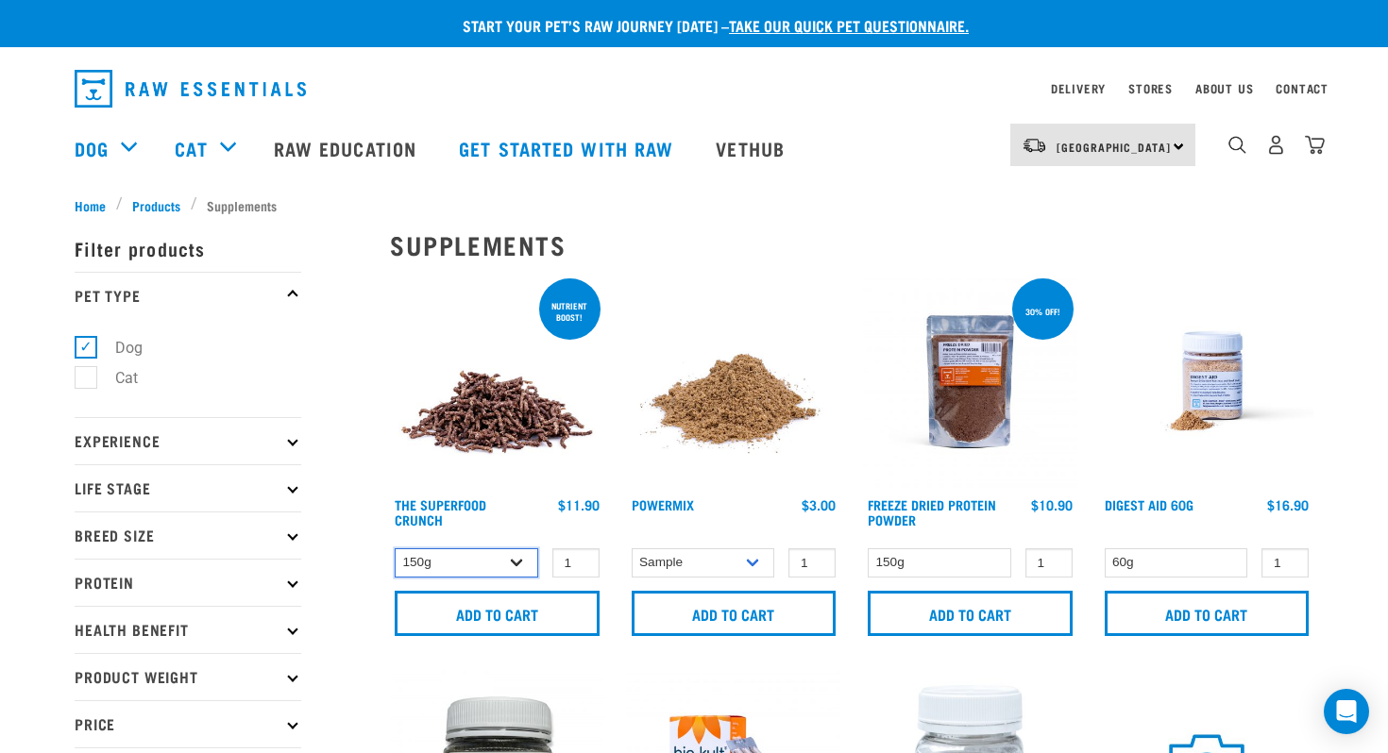
click at [482, 559] on select "150g 300g" at bounding box center [466, 562] width 143 height 29
select select "31261"
click at [395, 548] on select "150g 300g" at bounding box center [466, 562] width 143 height 29
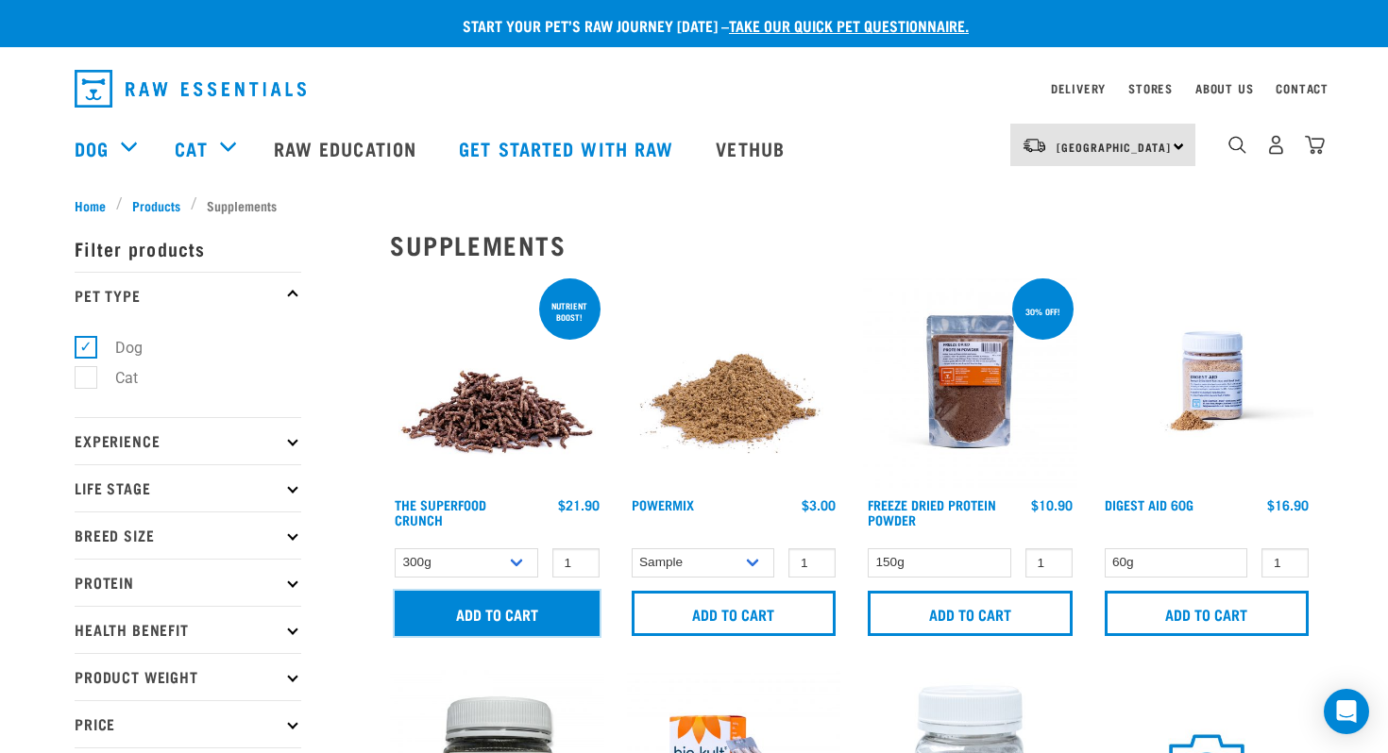
click at [497, 604] on input "Add to cart" at bounding box center [497, 613] width 205 height 45
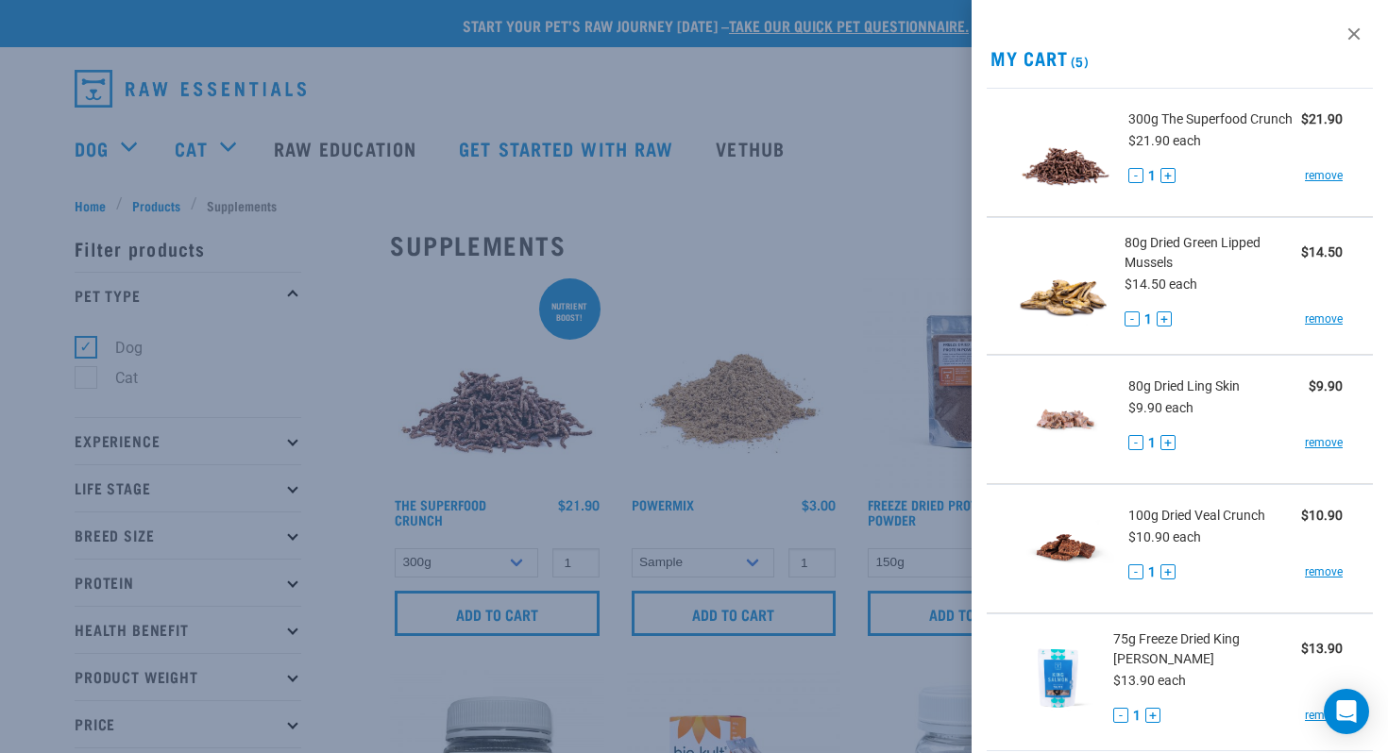
click at [881, 212] on div at bounding box center [694, 376] width 1388 height 753
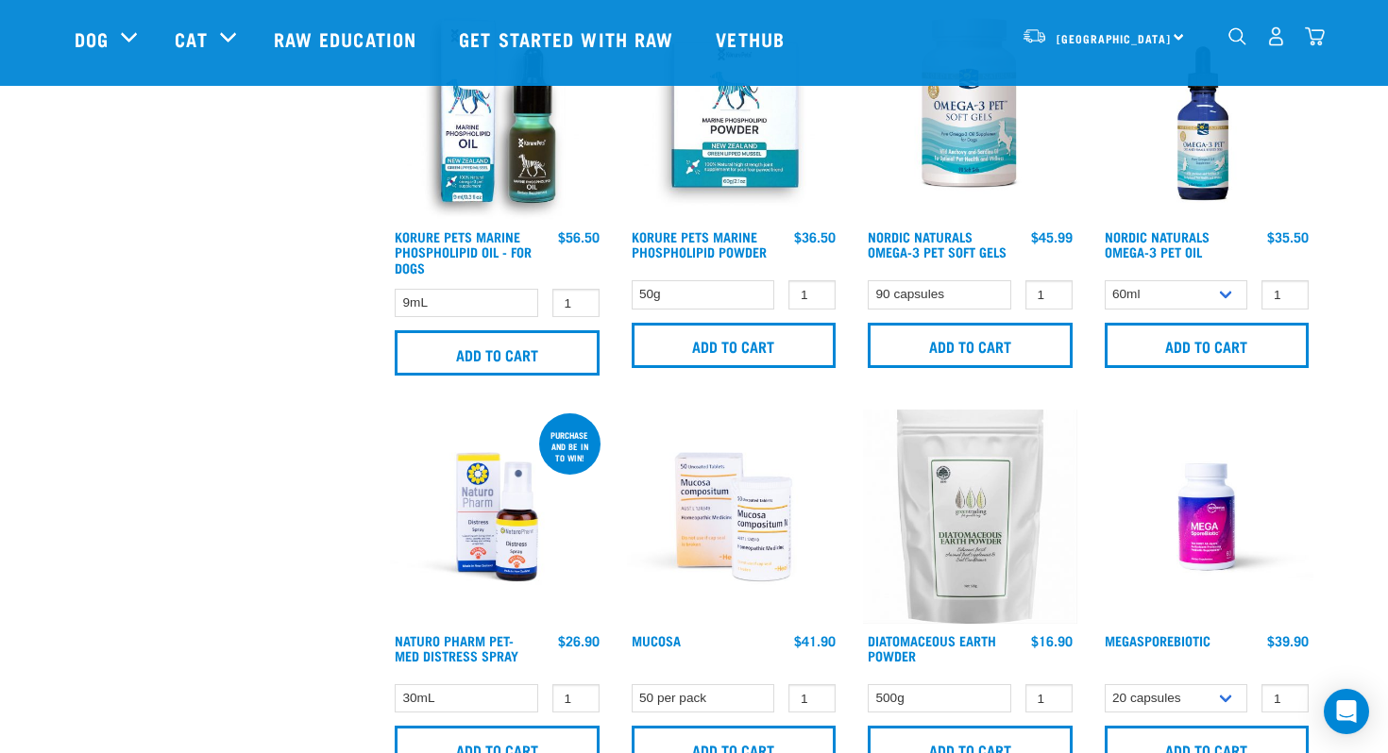
scroll to position [865, 0]
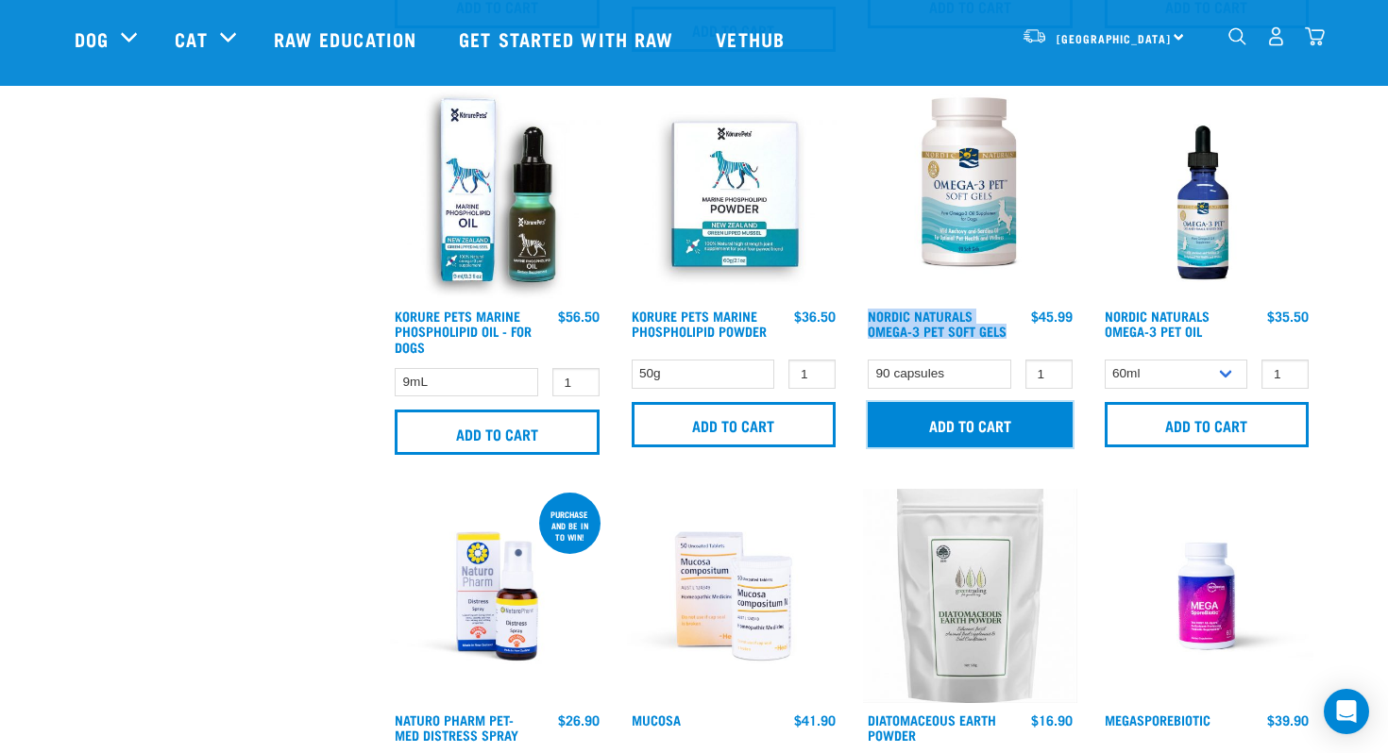
click at [1045, 429] on input "Add to cart" at bounding box center [970, 424] width 205 height 45
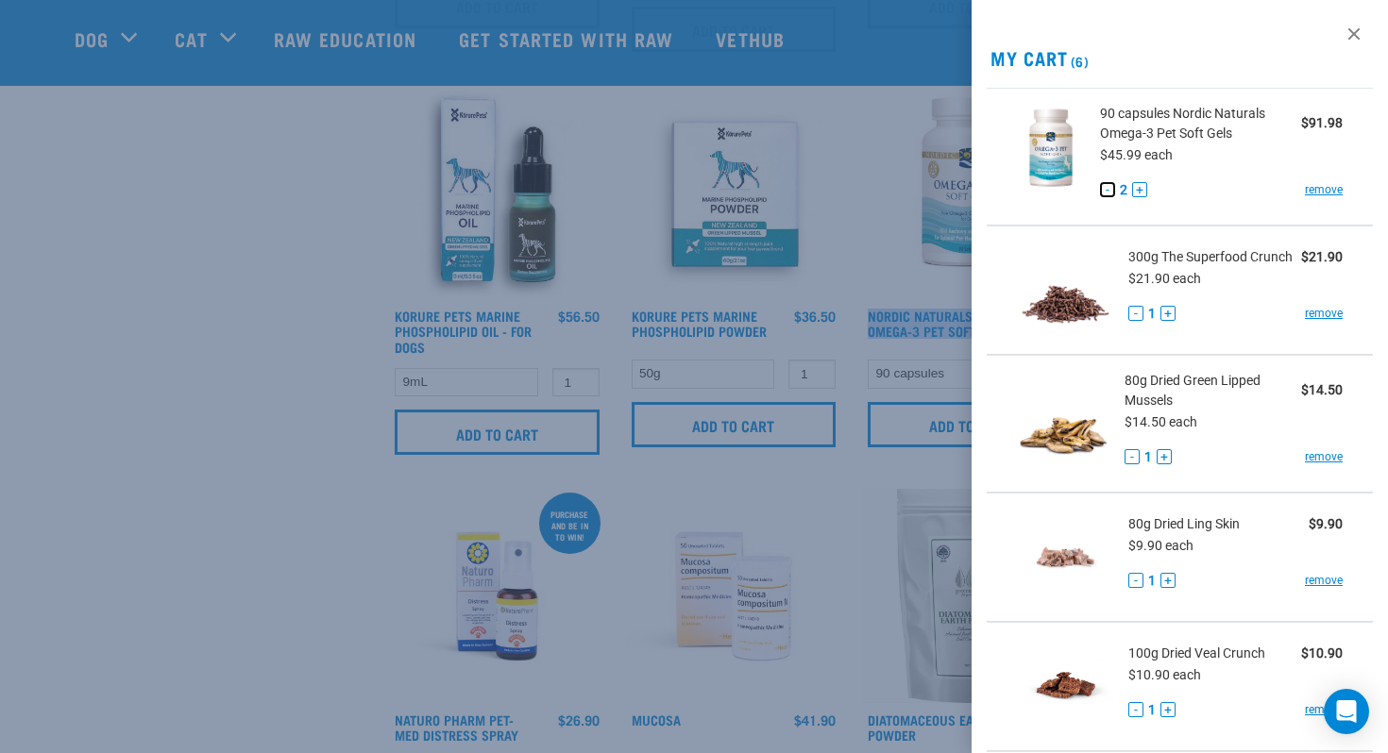
click at [1104, 188] on button "-" at bounding box center [1107, 189] width 15 height 15
click at [266, 288] on div at bounding box center [694, 376] width 1388 height 753
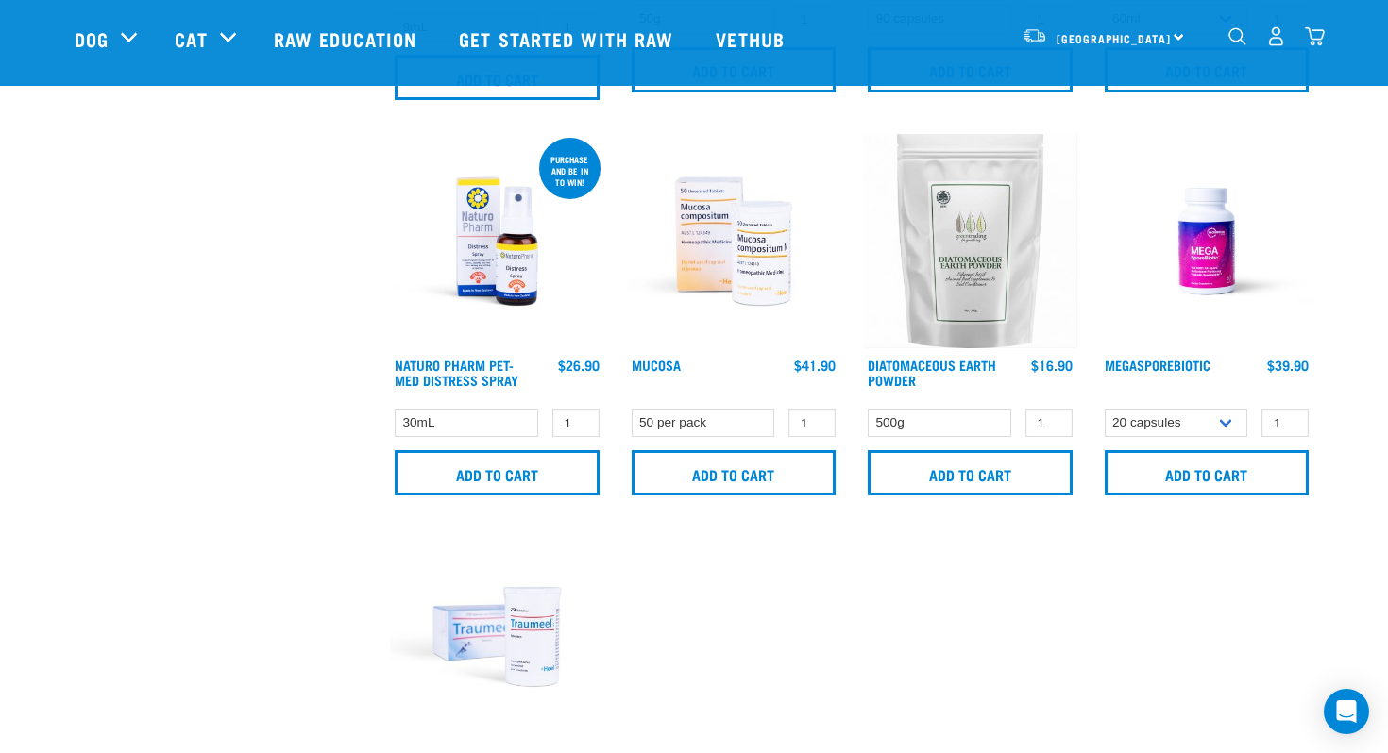
scroll to position [973, 0]
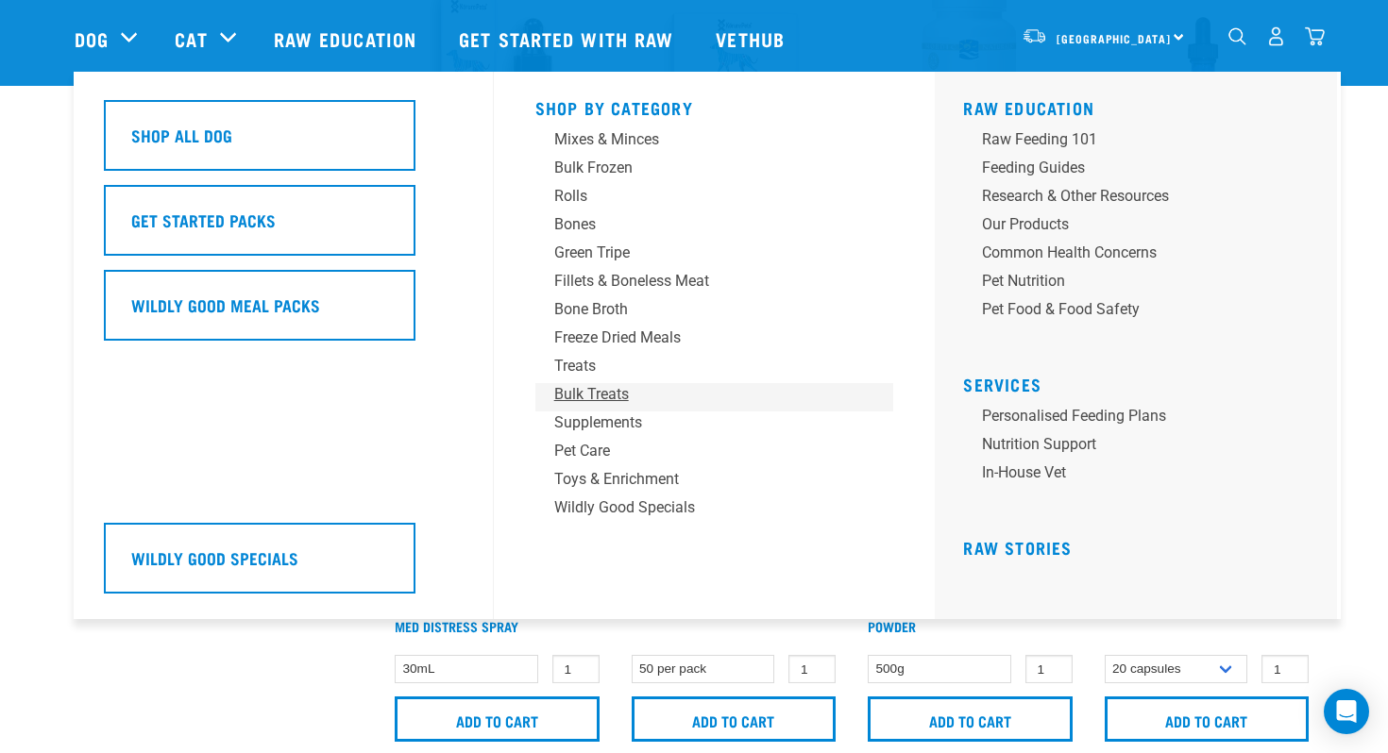
click at [610, 387] on div "Bulk Treats" at bounding box center [701, 394] width 295 height 23
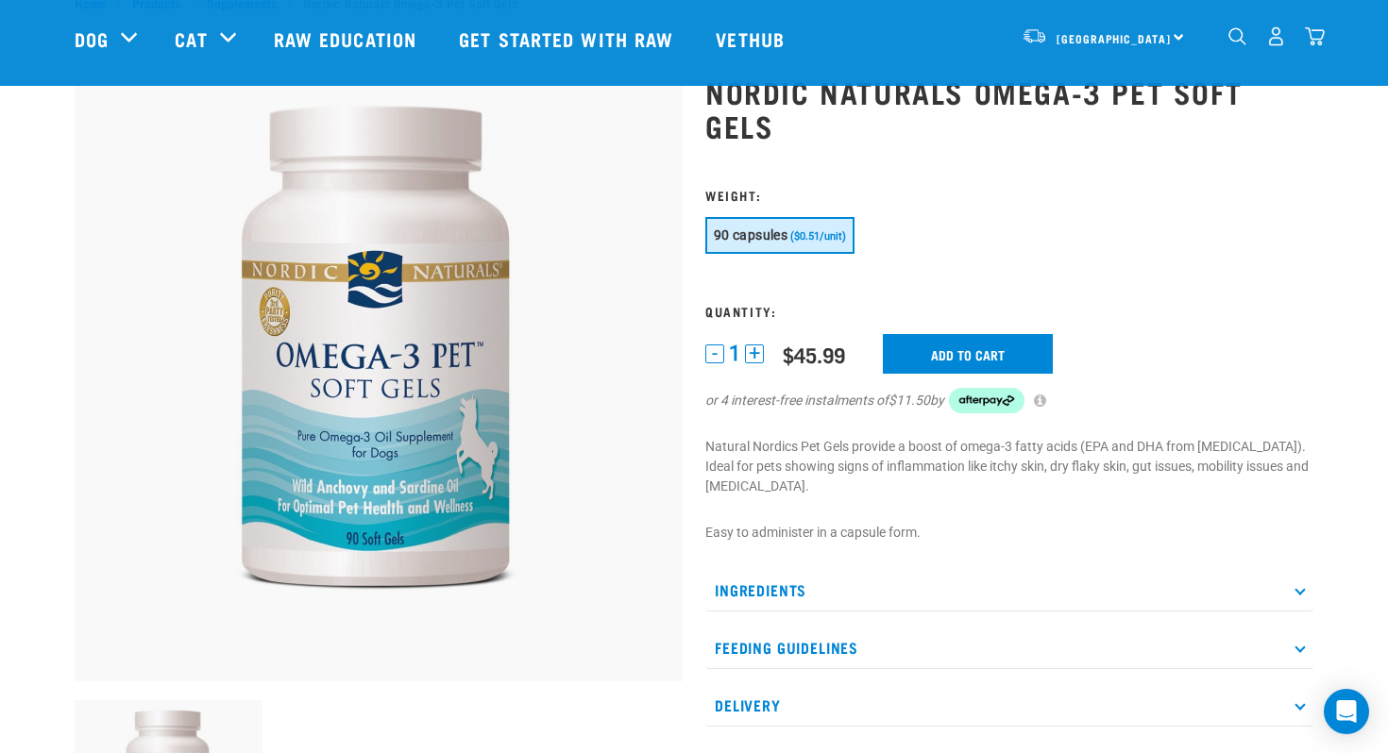
scroll to position [244, 0]
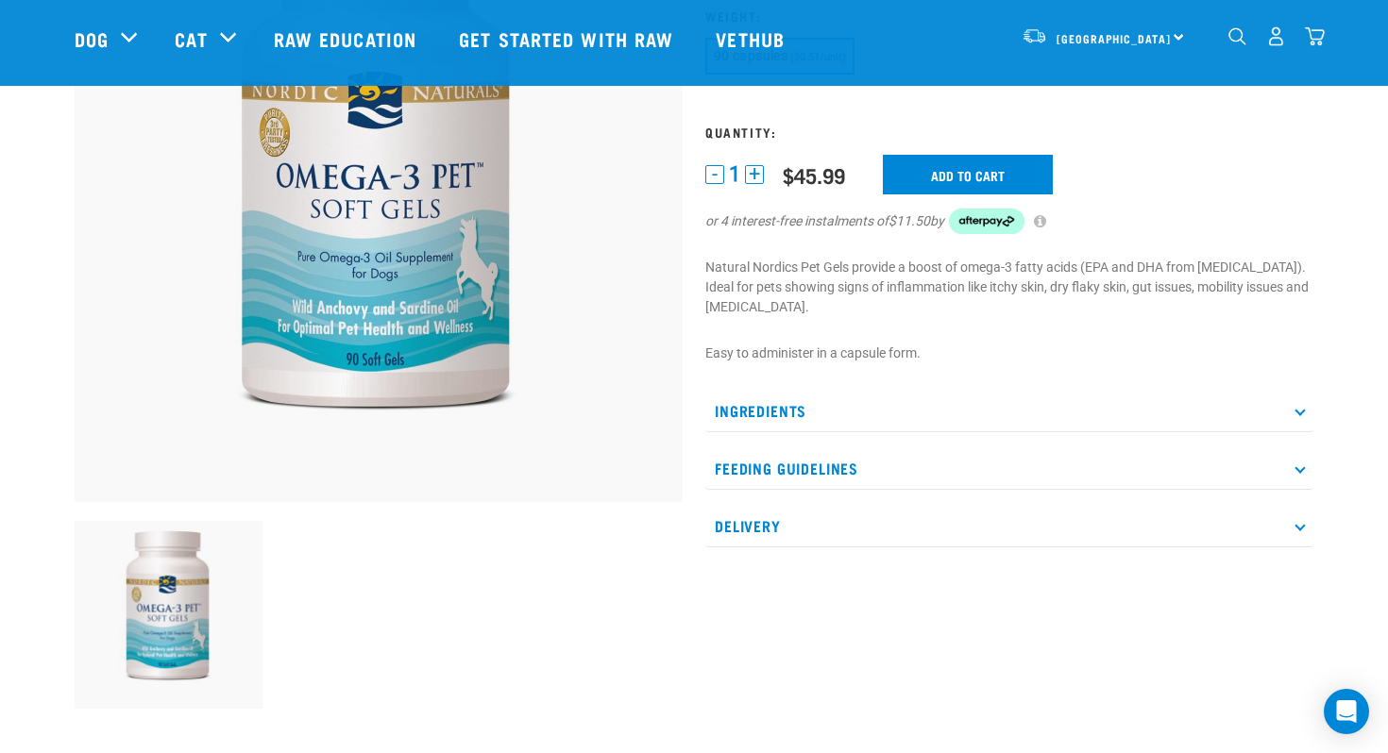
click at [849, 397] on p "Ingredients" at bounding box center [1009, 411] width 608 height 42
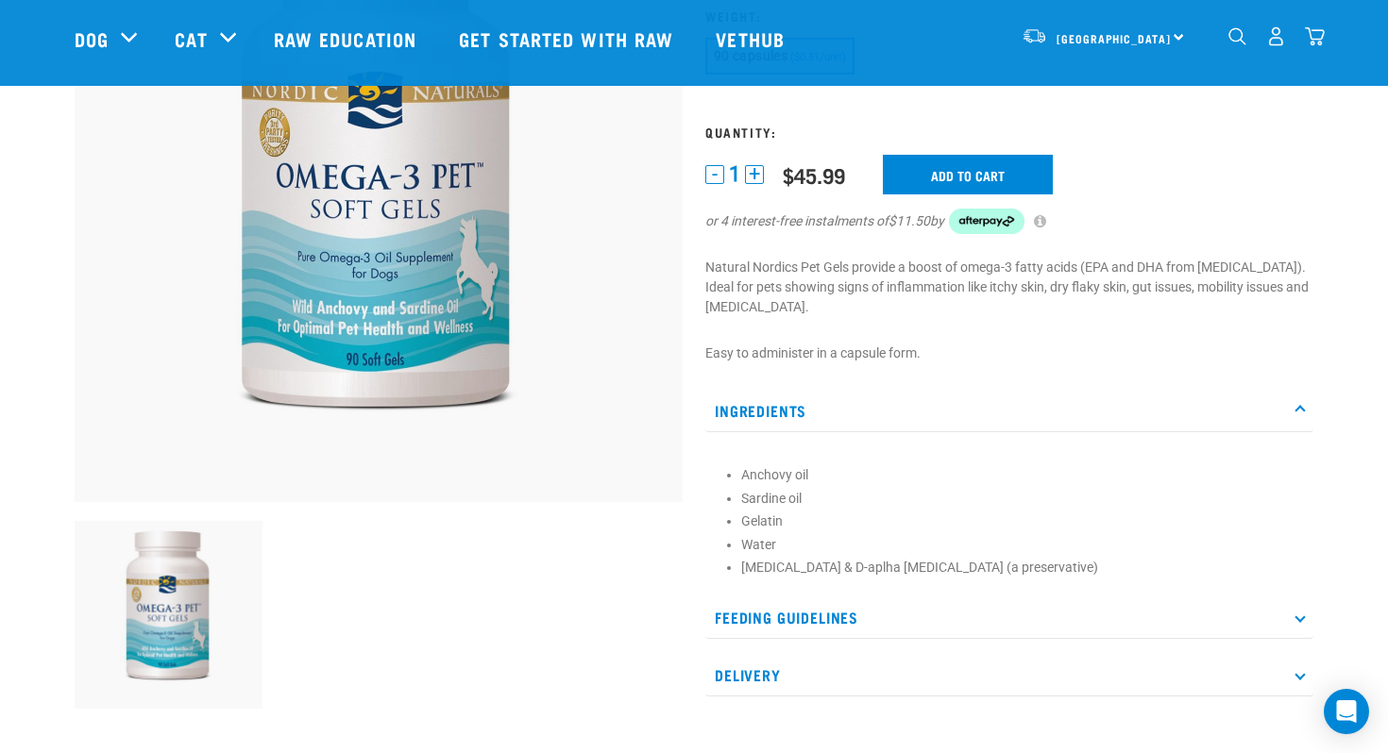
click at [849, 397] on p "Ingredients" at bounding box center [1009, 411] width 608 height 42
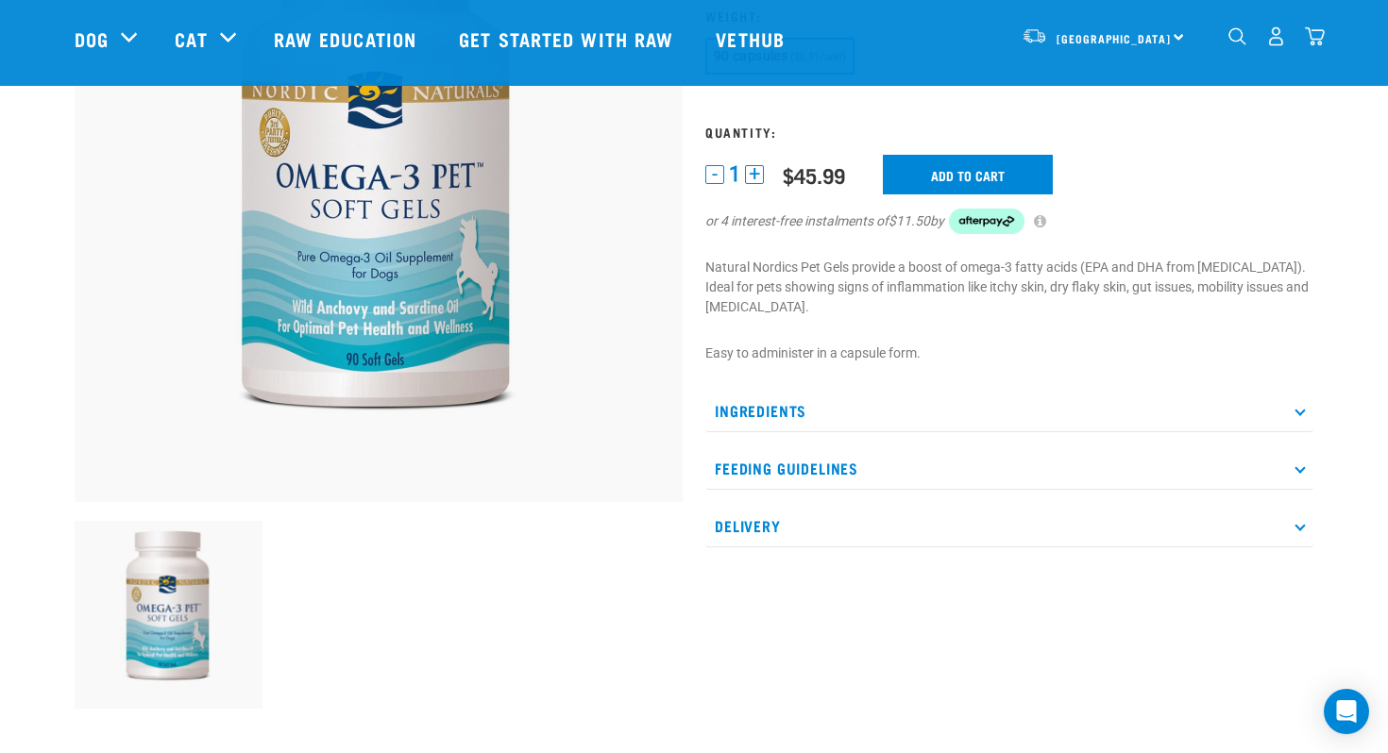
click at [849, 397] on p "Ingredients" at bounding box center [1009, 411] width 608 height 42
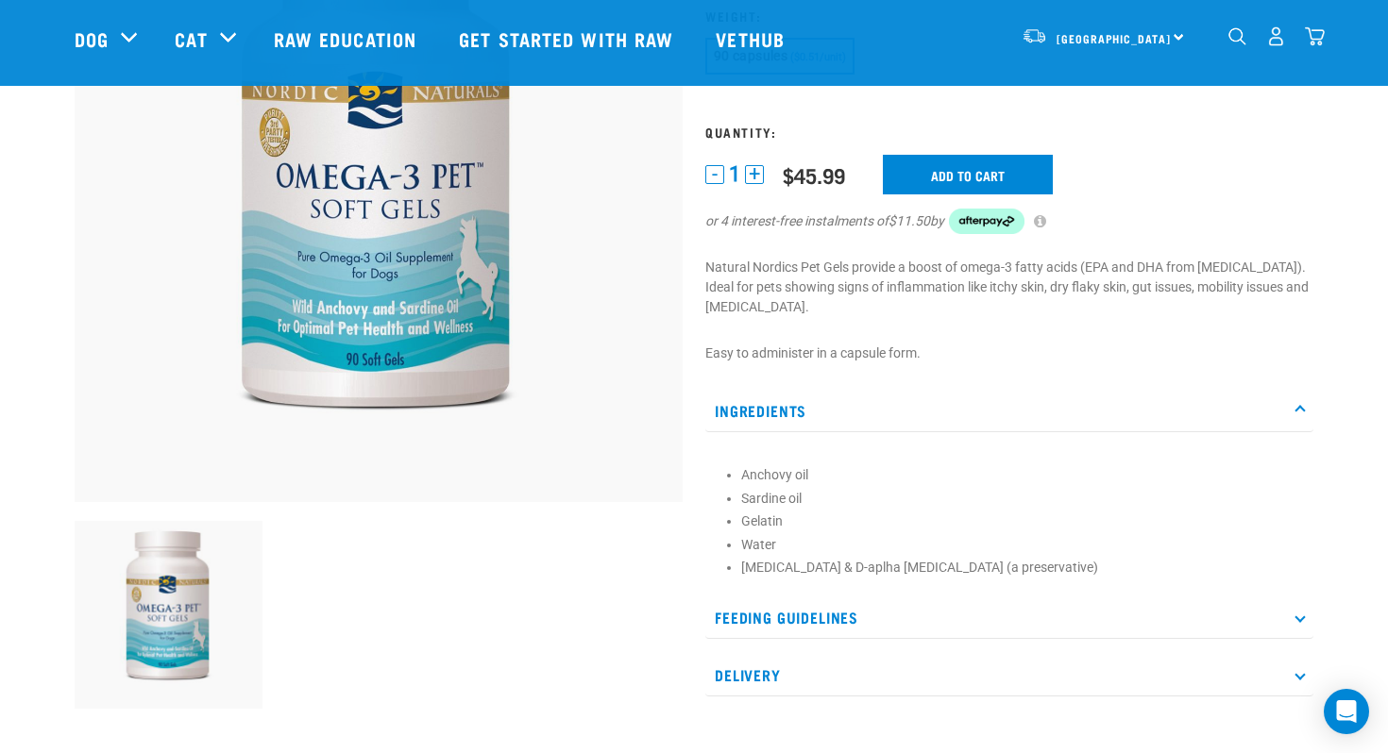
click at [849, 397] on p "Ingredients" at bounding box center [1009, 411] width 608 height 42
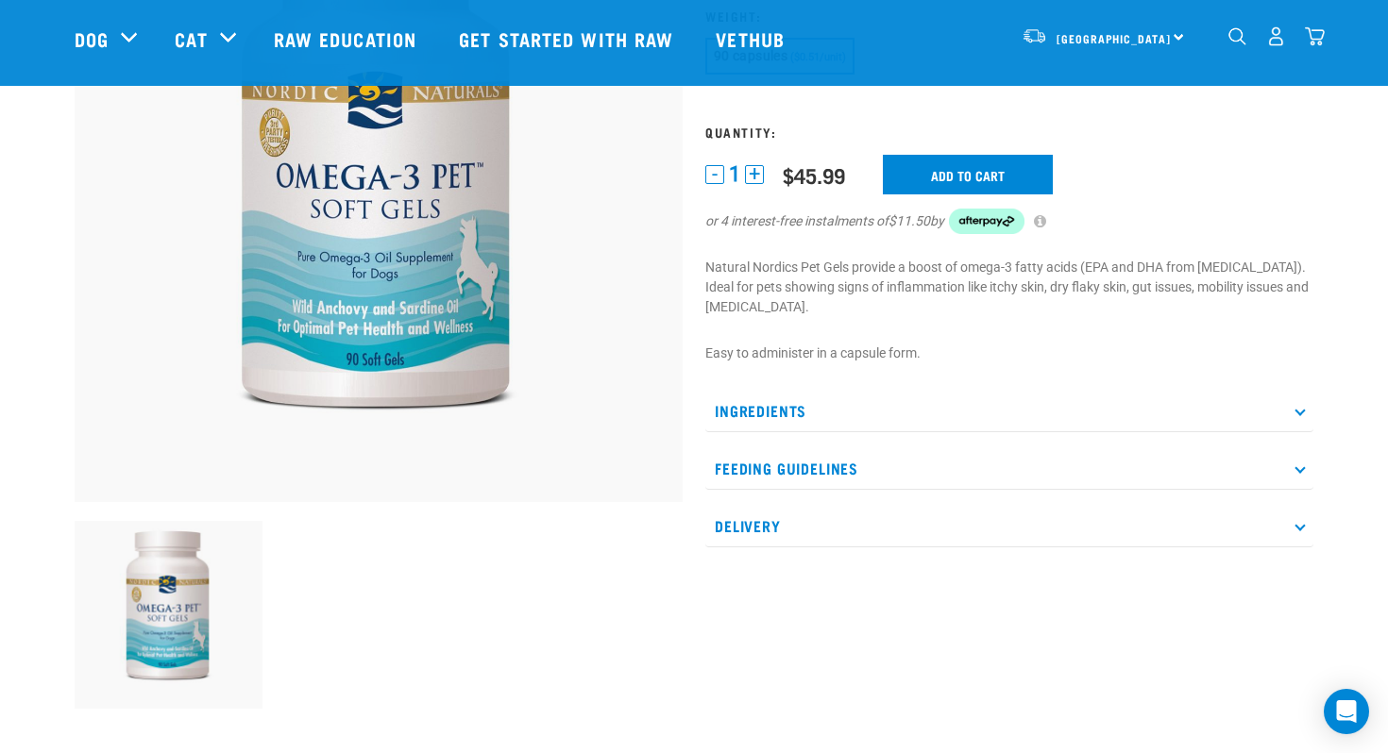
click at [847, 447] on p "Feeding Guidelines" at bounding box center [1009, 468] width 608 height 42
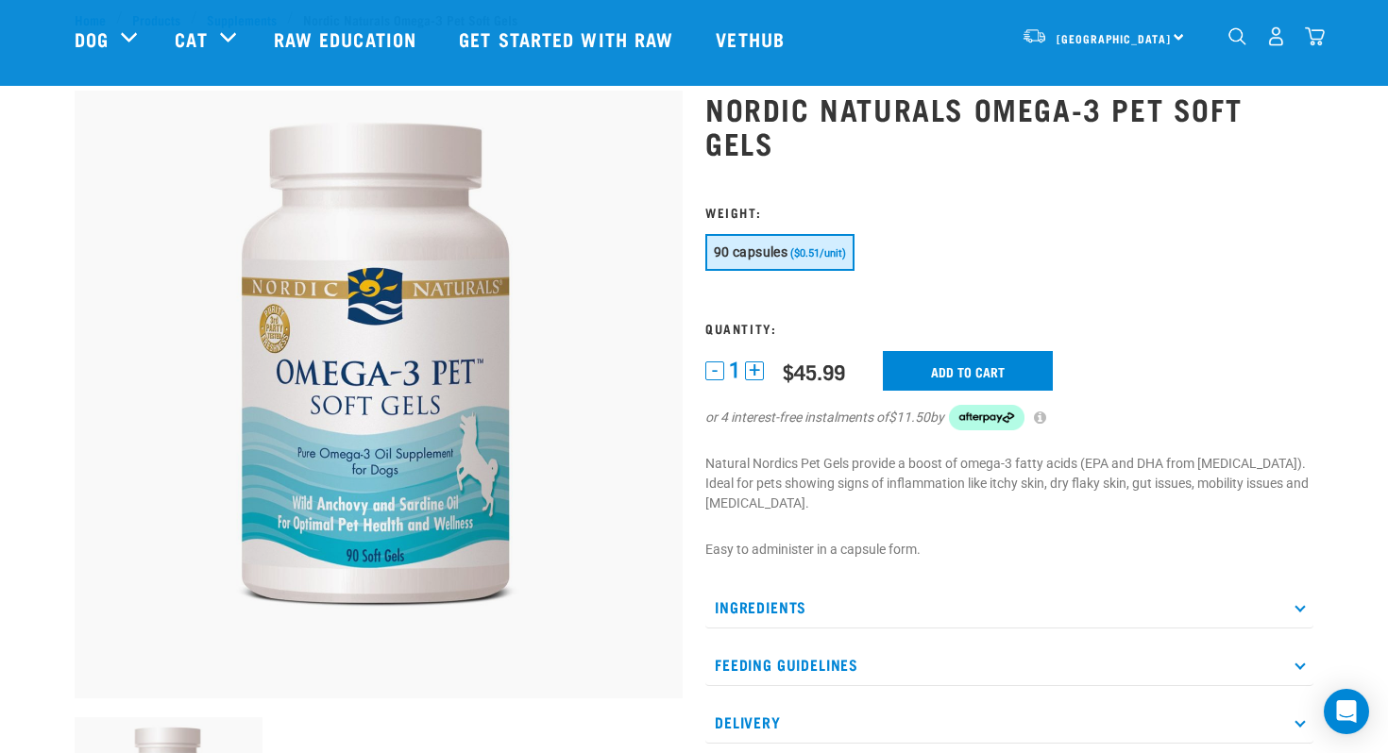
scroll to position [28, 0]
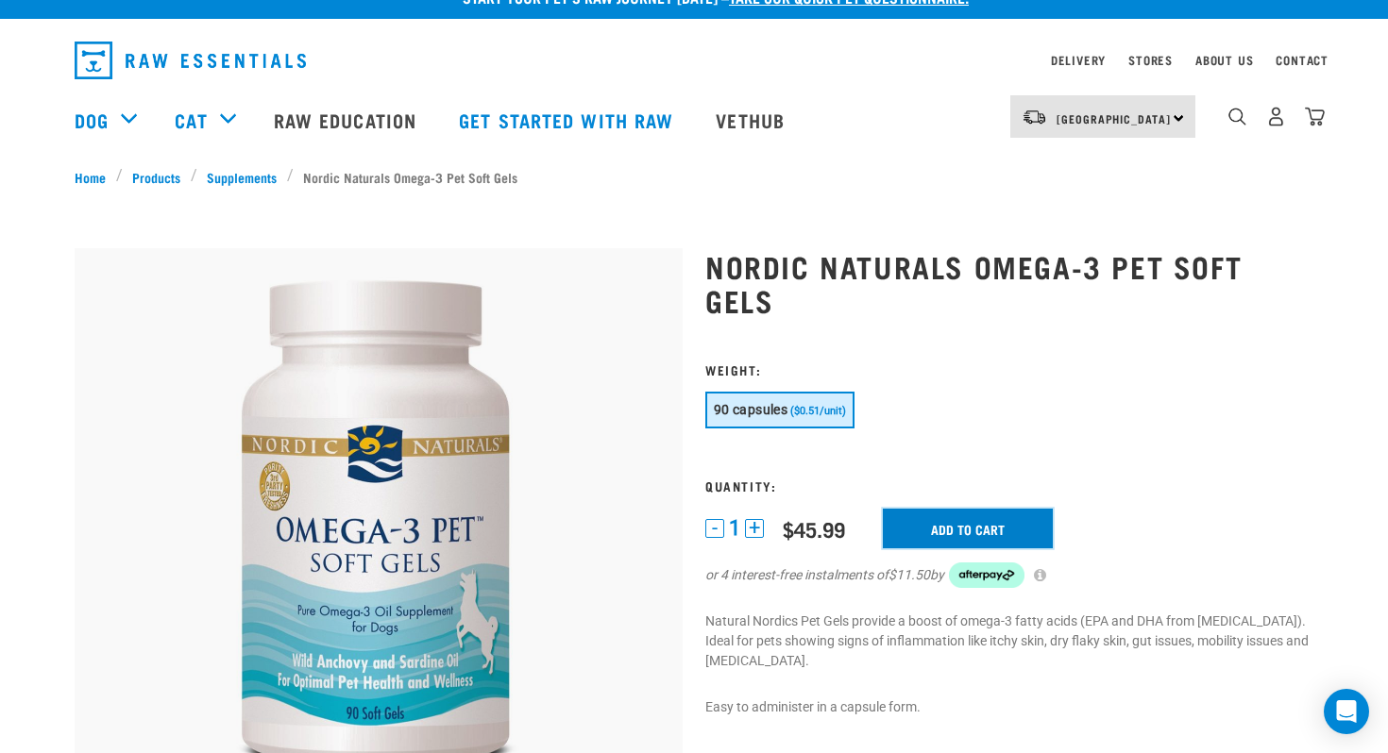
click at [946, 524] on input "Add to cart" at bounding box center [968, 529] width 170 height 40
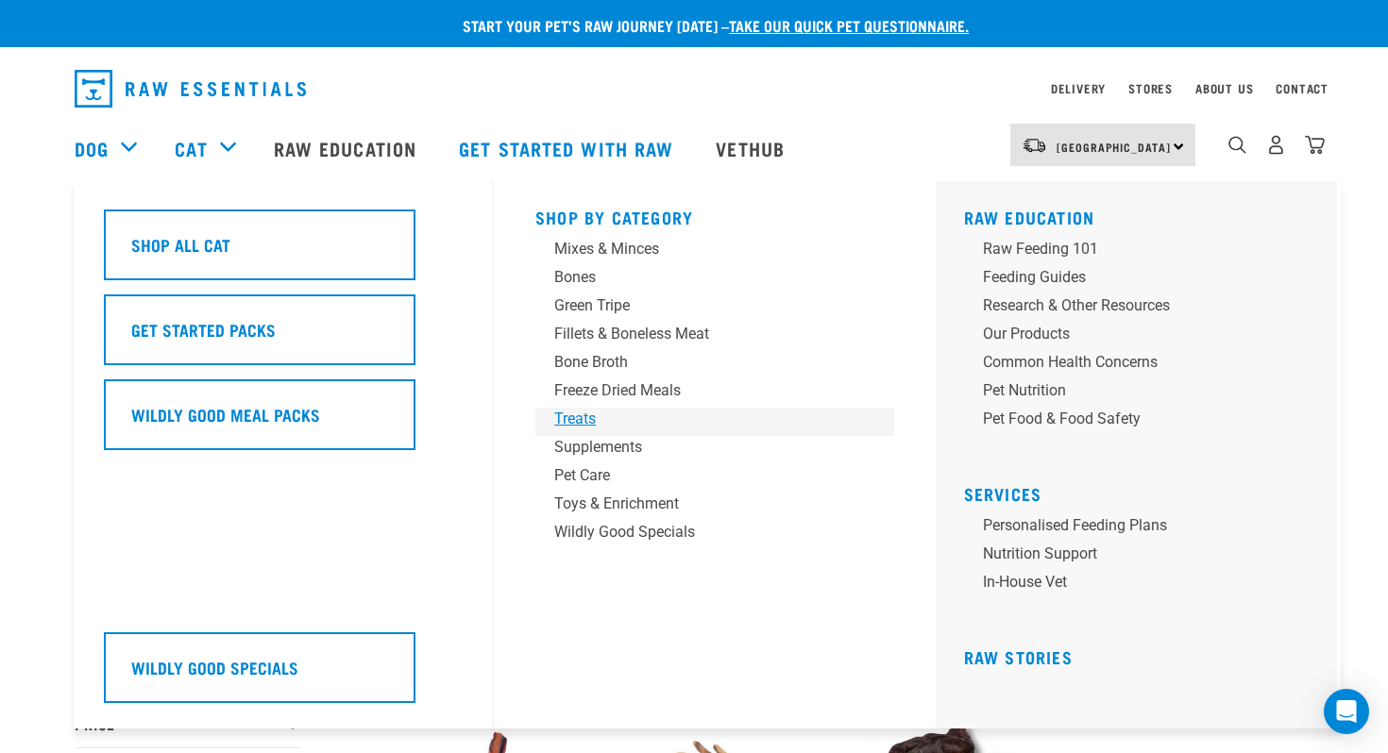
click at [595, 422] on div "Treats" at bounding box center [701, 419] width 295 height 23
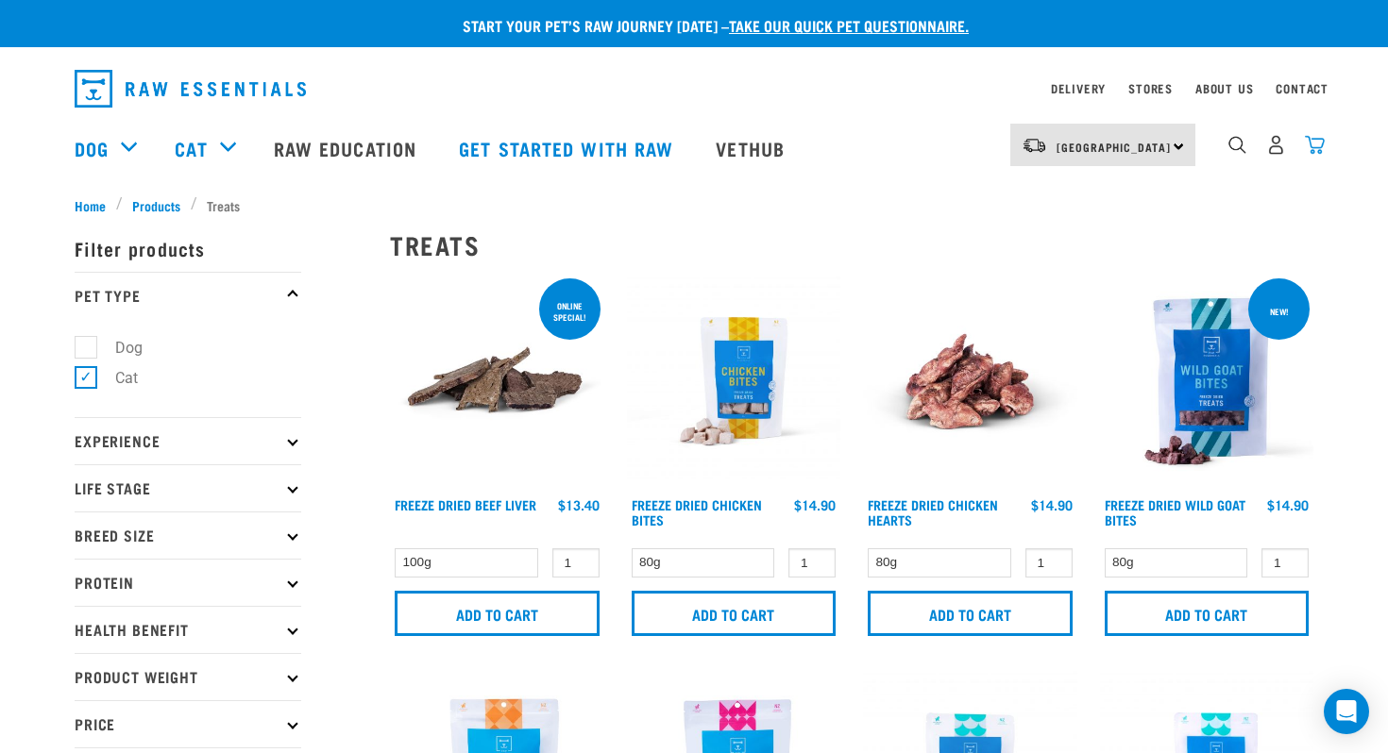
click at [1307, 145] on img "dropdown navigation" at bounding box center [1315, 145] width 20 height 20
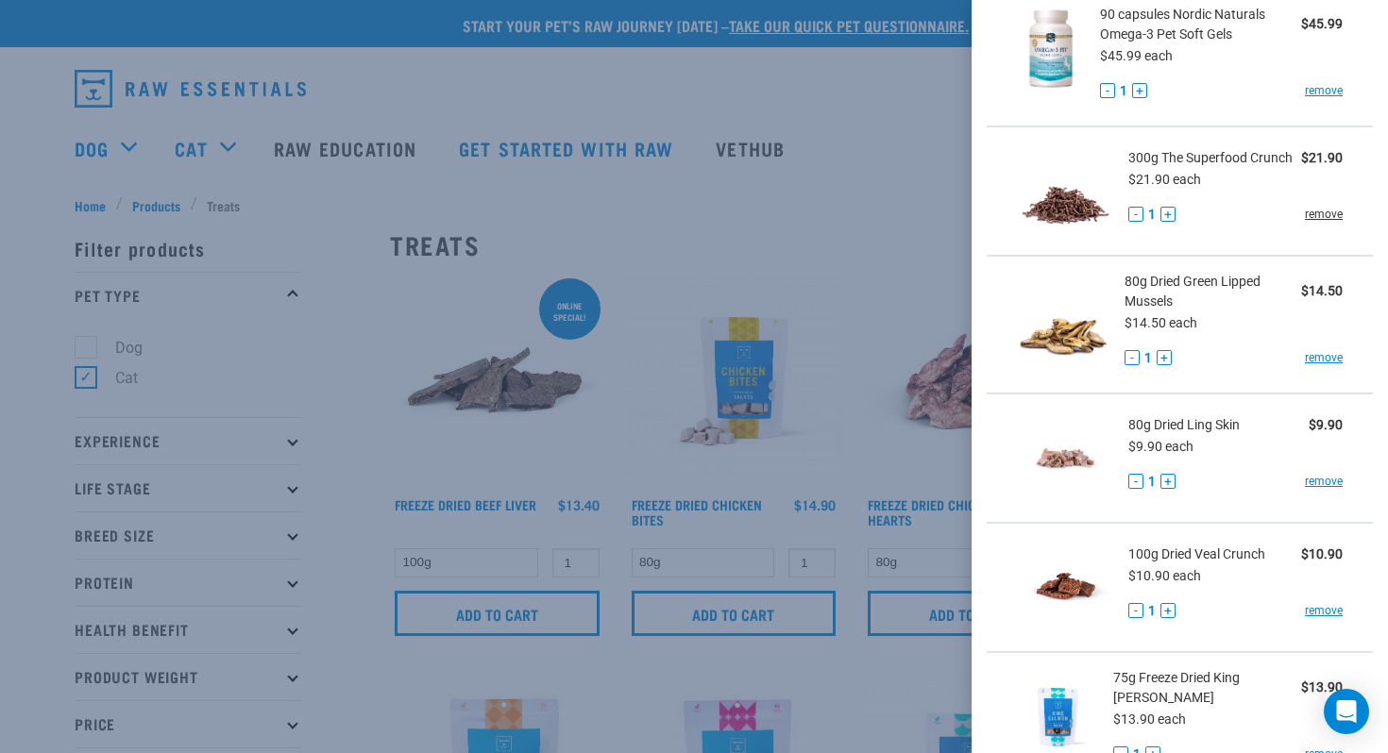
scroll to position [100, 0]
